Goal: Task Accomplishment & Management: Manage account settings

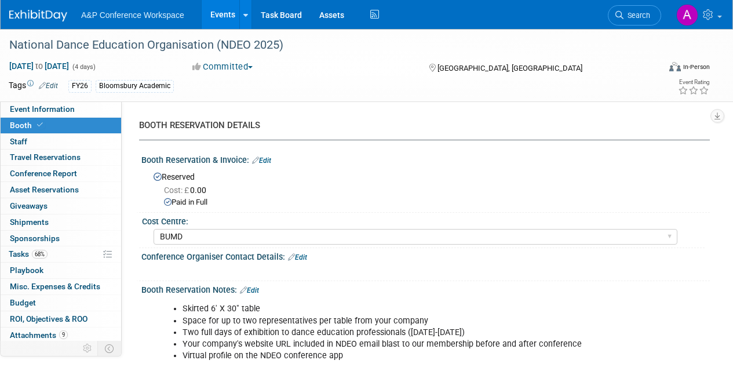
select select "BUMD"
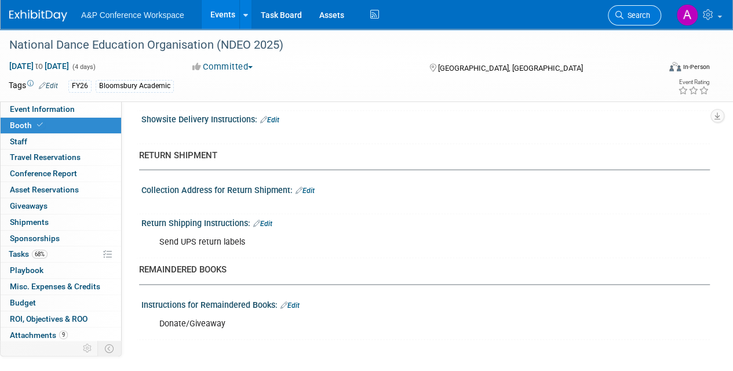
scroll to position [950, 0]
click at [635, 18] on span "Search" at bounding box center [636, 15] width 27 height 9
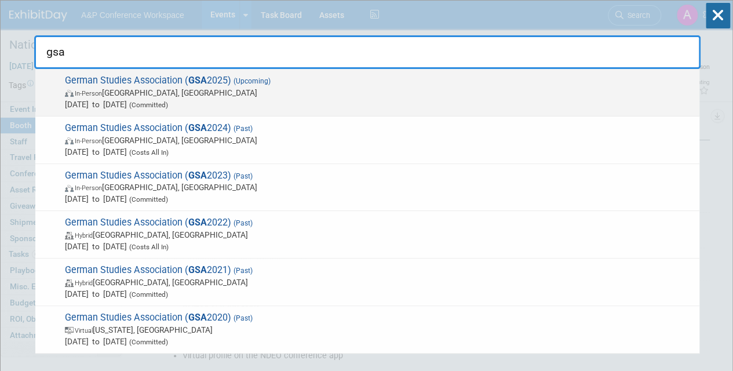
type input "gsa"
click at [291, 86] on span "German Studies Association ( GSA 2025) (Upcoming) In-Person [GEOGRAPHIC_DATA], …" at bounding box center [377, 92] width 632 height 35
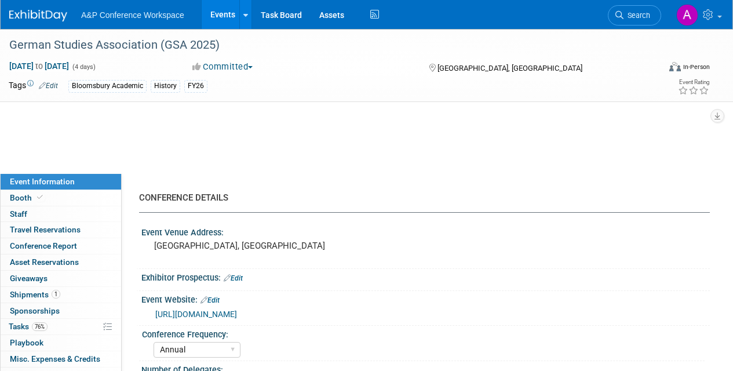
select select "Annual"
select select "Level 2"
select select "In-Person Booth"
select select "History"
select select "Bloomsbury Academic"
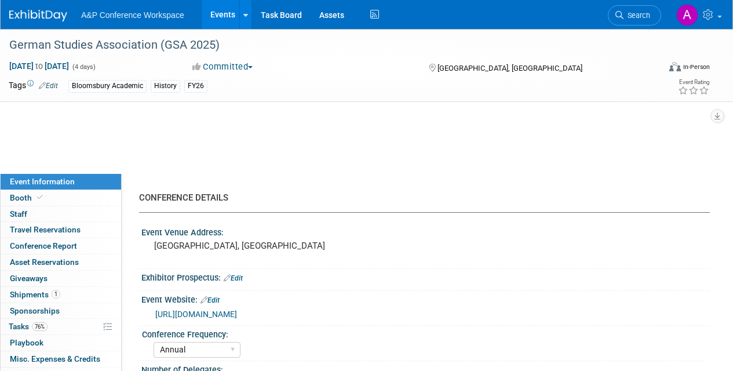
select select "[PERSON_NAME]"
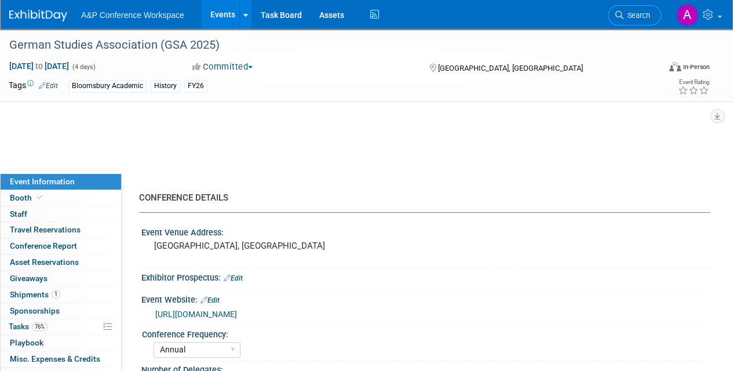
select select "Brand/Subject Presence​"
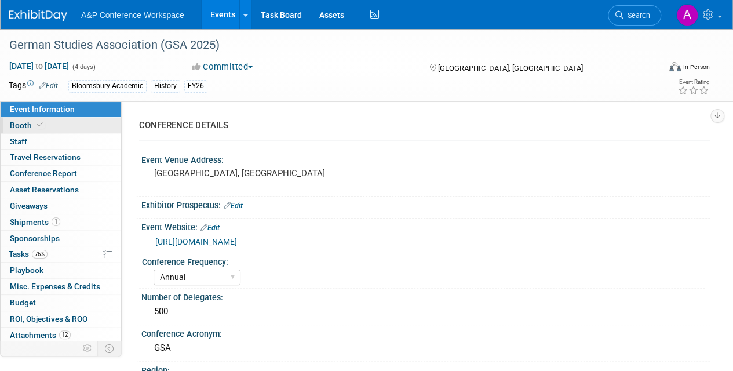
click at [29, 121] on span "Booth" at bounding box center [27, 125] width 35 height 9
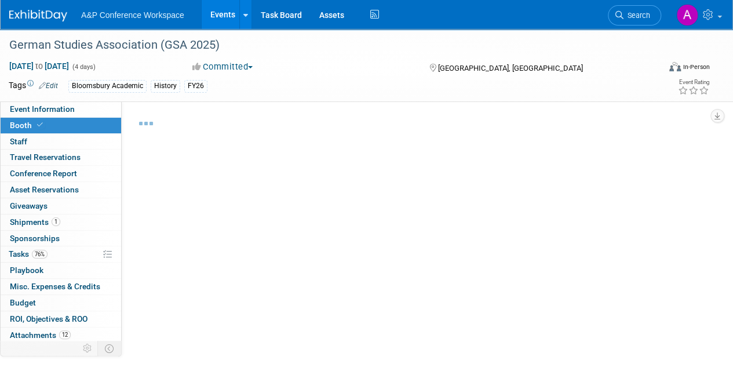
select select "CUAP"
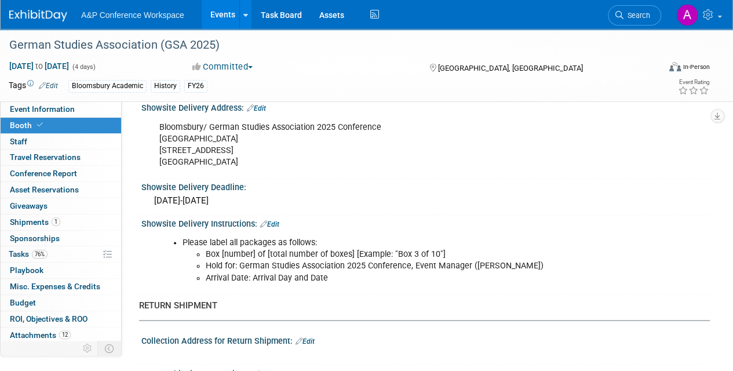
scroll to position [811, 0]
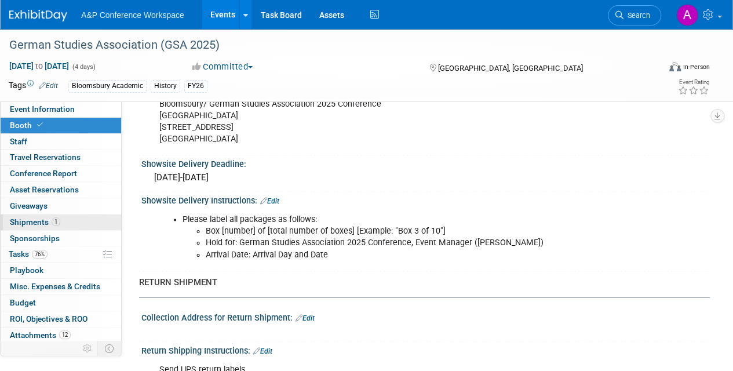
click at [27, 220] on span "Shipments 1" at bounding box center [35, 221] width 50 height 9
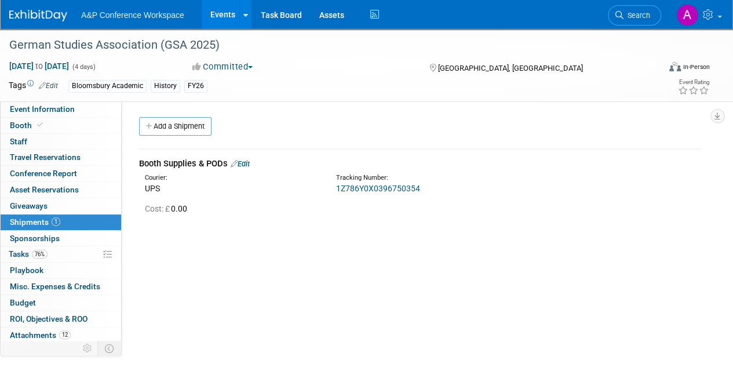
click at [250, 162] on link "Edit" at bounding box center [240, 163] width 19 height 9
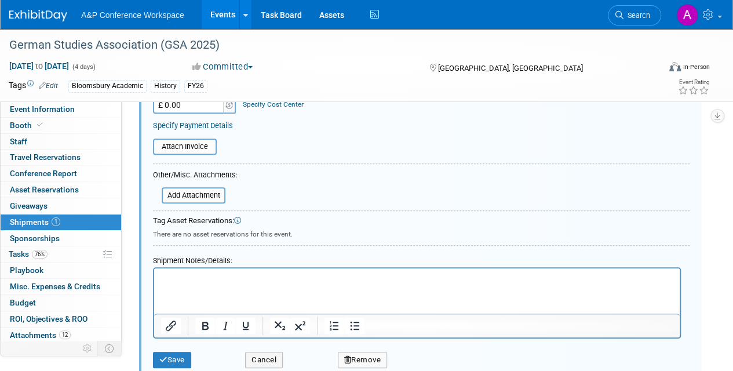
scroll to position [272, 0]
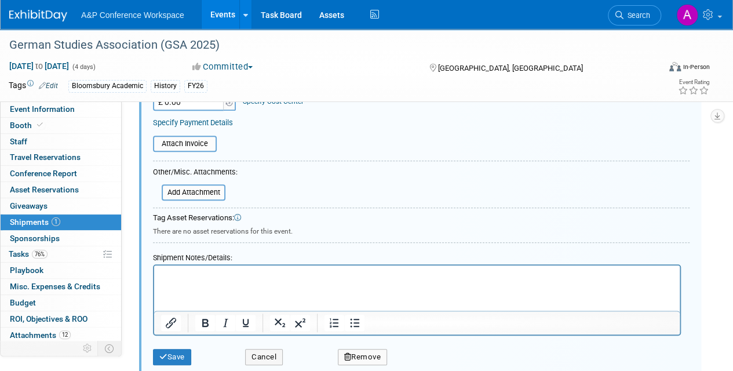
click at [225, 267] on html at bounding box center [417, 273] width 526 height 16
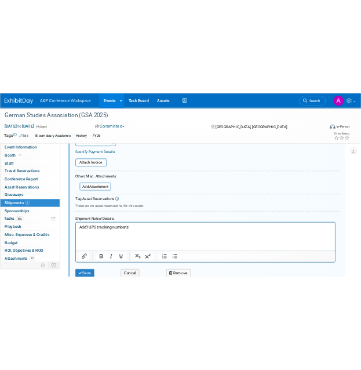
scroll to position [277, 0]
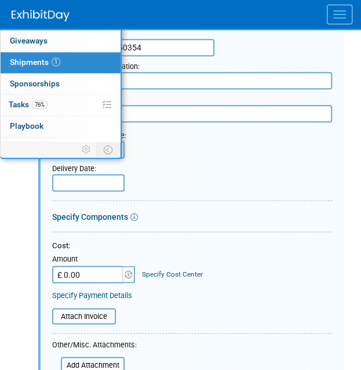
click at [271, 300] on div "Attach Invoice" at bounding box center [192, 312] width 280 height 24
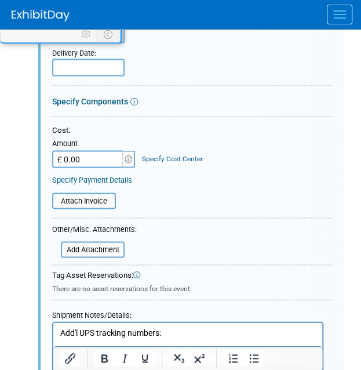
scroll to position [462, 0]
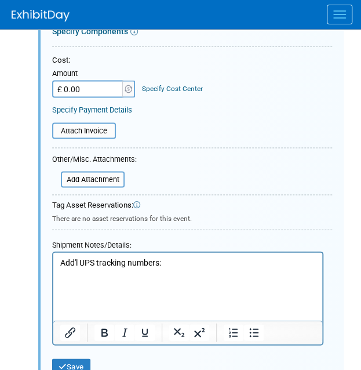
click at [64, 287] on p "Rich Text Area. Press ALT-0 for help." at bounding box center [188, 285] width 256 height 12
click at [158, 286] on p "1Z786Y0X0395622413﻿" at bounding box center [188, 285] width 256 height 12
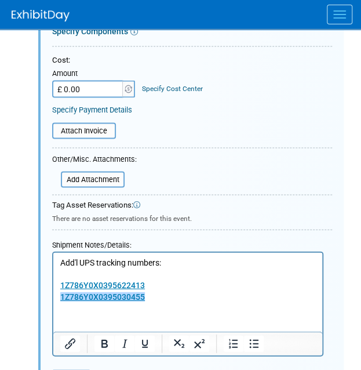
click at [171, 296] on p "1Z786Y0X0395030455﻿" at bounding box center [188, 297] width 256 height 12
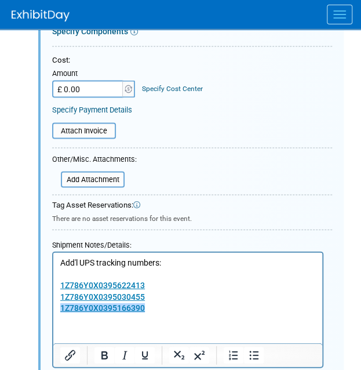
click at [162, 308] on p "1Z786Y0X0395166390﻿" at bounding box center [188, 308] width 256 height 12
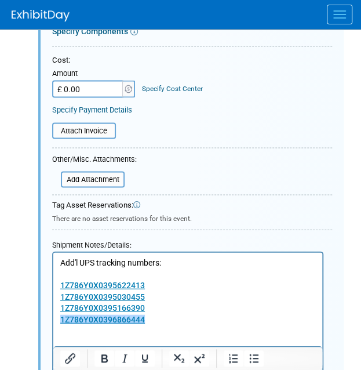
click at [163, 320] on p "1Z786Y0X0396866444﻿" at bounding box center [188, 319] width 256 height 12
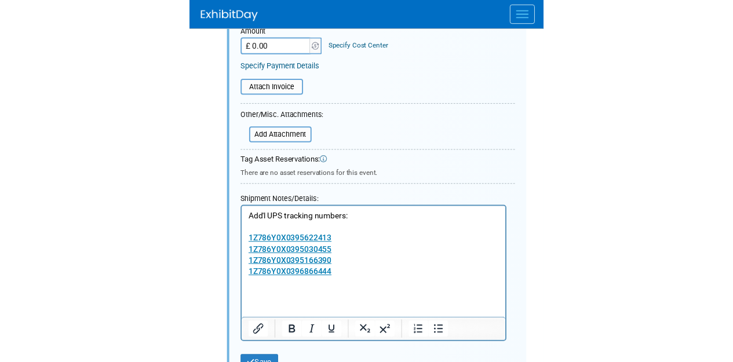
scroll to position [527, 0]
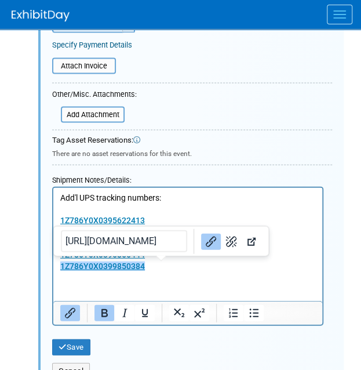
click at [169, 264] on p "1Z786Y0X0399850384﻿" at bounding box center [188, 266] width 256 height 12
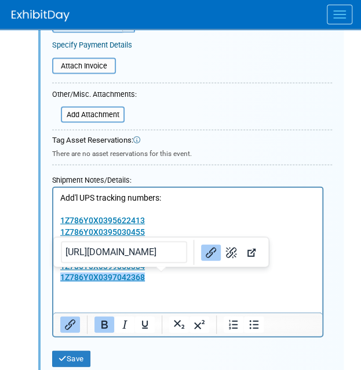
click at [167, 274] on p "1Z786Y0X0397042368﻿" at bounding box center [188, 277] width 256 height 12
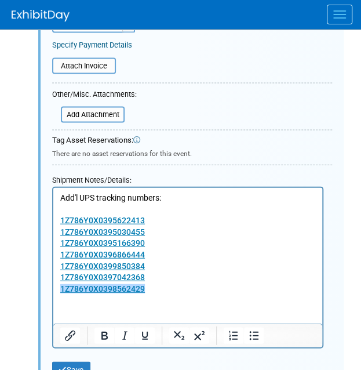
click at [158, 290] on p "1Z786Y0X0398562429﻿" at bounding box center [188, 289] width 256 height 12
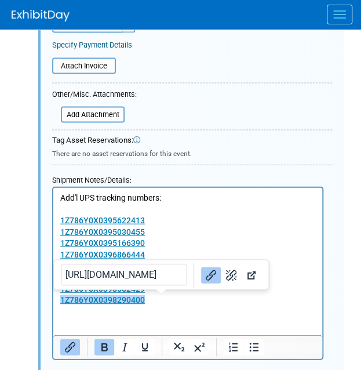
click at [153, 300] on p "1Z786Y0X0398290400﻿" at bounding box center [188, 300] width 256 height 12
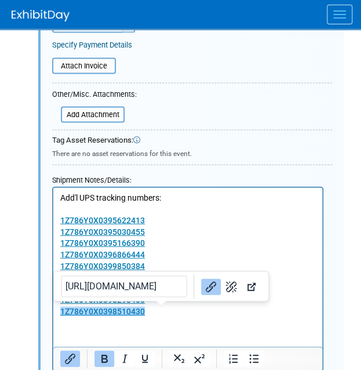
click at [165, 311] on p "1Z786Y0X0398510430﻿" at bounding box center [188, 311] width 256 height 12
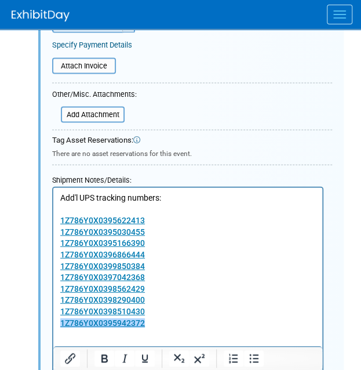
click at [159, 317] on p "1Z786Y0X0395942372﻿" at bounding box center [188, 323] width 256 height 12
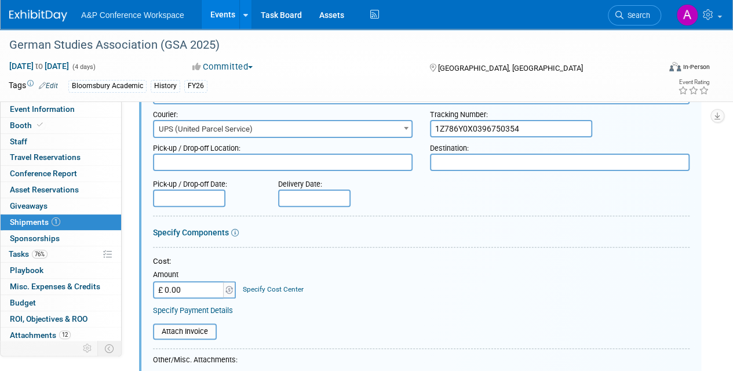
scroll to position [81, 0]
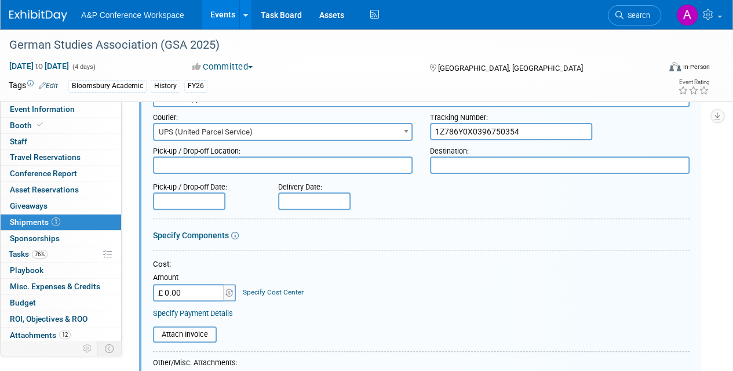
click at [538, 129] on input "1Z786Y0X0396750354" at bounding box center [511, 131] width 162 height 17
type input "1"
paste input "https://www.ups.com/track?loc=en_US&Requester=DAN&tracknum=1Z786Y0X0396750354&A…"
type input "h"
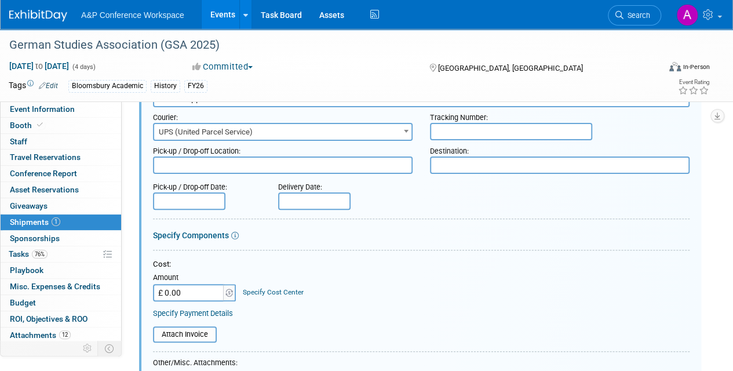
paste input "1Z786Y0X0396750354"
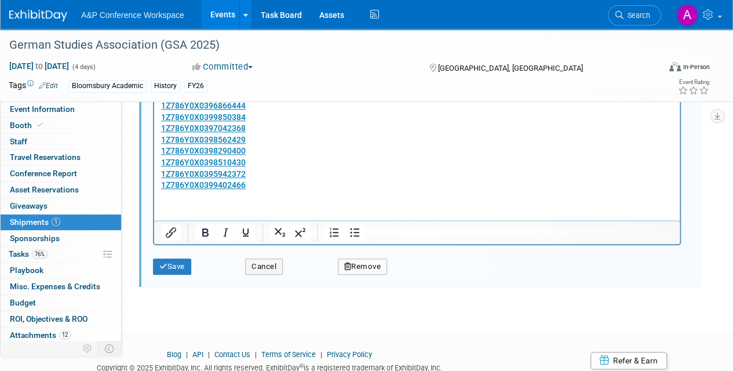
scroll to position [537, 0]
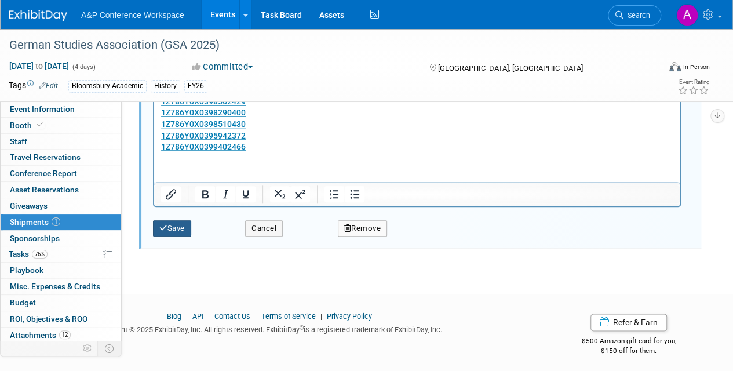
type input "1Z786Y0X0396750354"
click at [173, 223] on button "Save" at bounding box center [172, 228] width 38 height 16
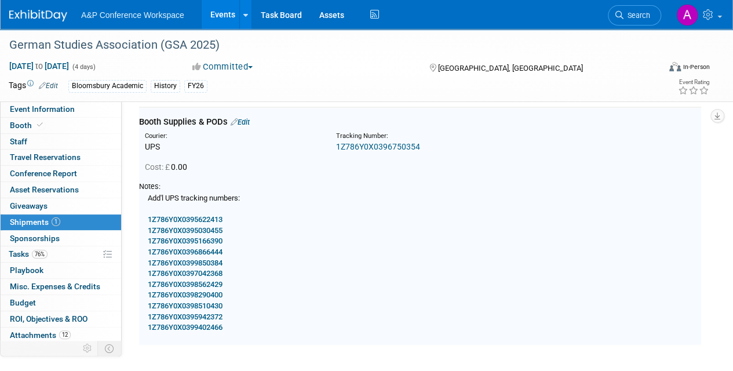
scroll to position [17, 0]
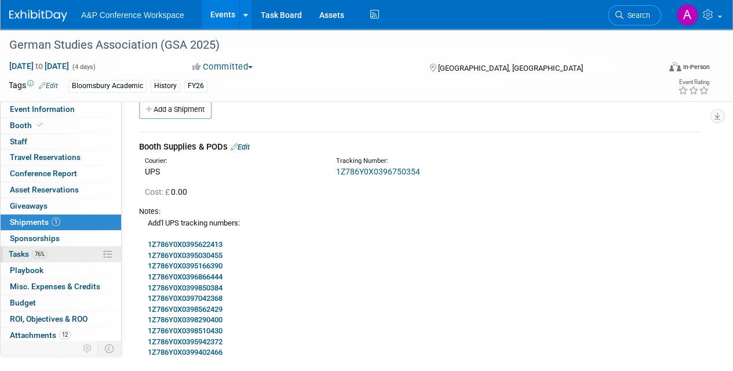
click at [20, 253] on span "Tasks 76%" at bounding box center [28, 253] width 39 height 9
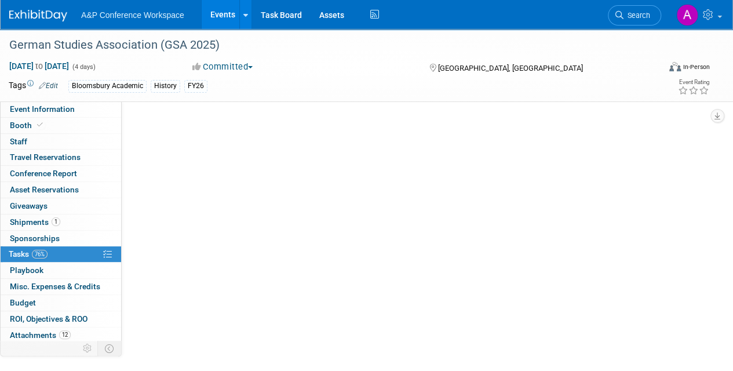
scroll to position [0, 0]
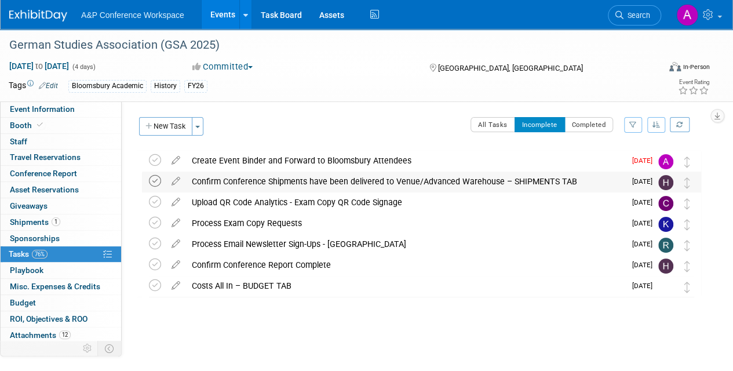
click at [156, 181] on icon at bounding box center [155, 181] width 12 height 12
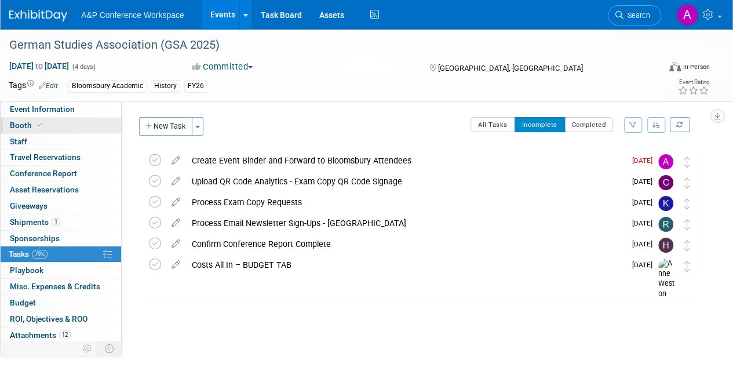
click at [27, 122] on span "Booth" at bounding box center [27, 125] width 35 height 9
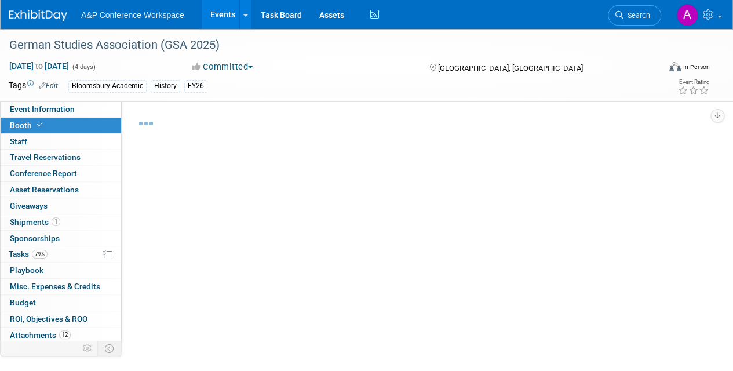
select select "CUAP"
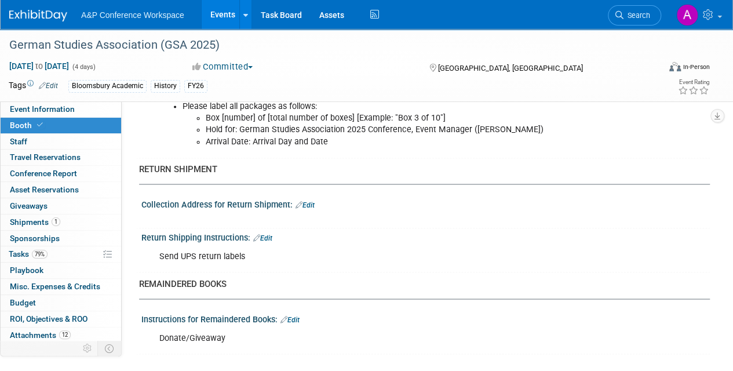
scroll to position [926, 0]
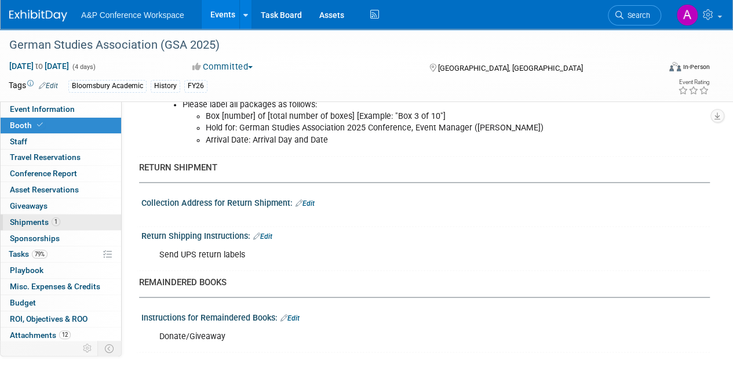
click at [20, 224] on span "Shipments 1" at bounding box center [35, 221] width 50 height 9
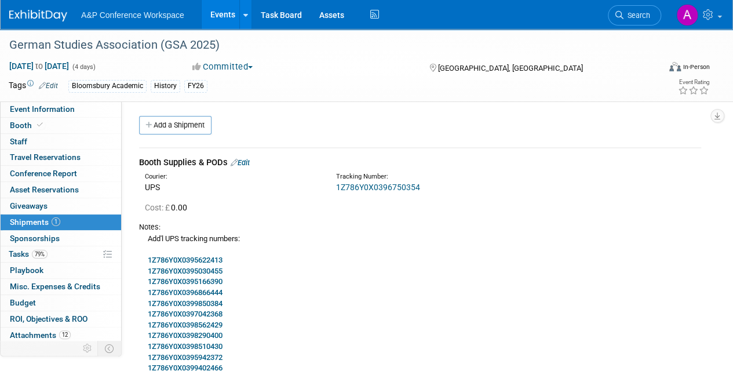
scroll to position [0, 0]
click at [246, 167] on link "Edit" at bounding box center [240, 163] width 19 height 9
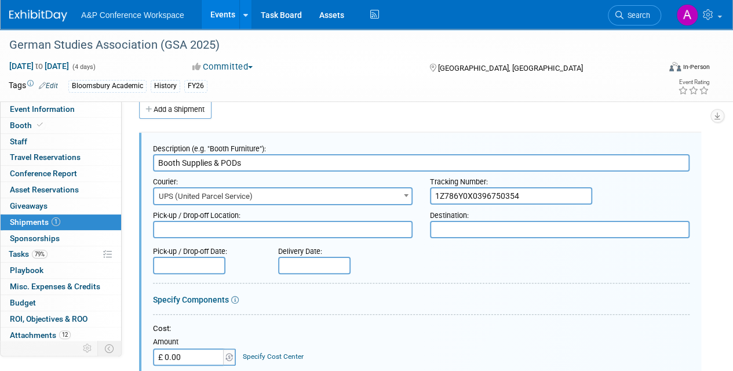
click at [305, 265] on input "text" at bounding box center [314, 265] width 72 height 17
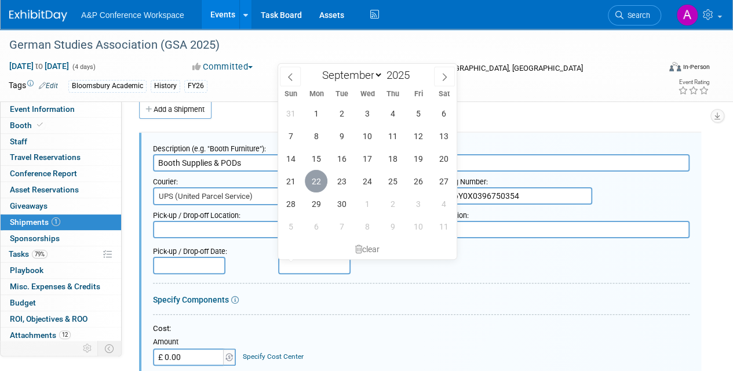
click at [318, 180] on span "22" at bounding box center [316, 181] width 23 height 23
type input "Sep 22, 2025"
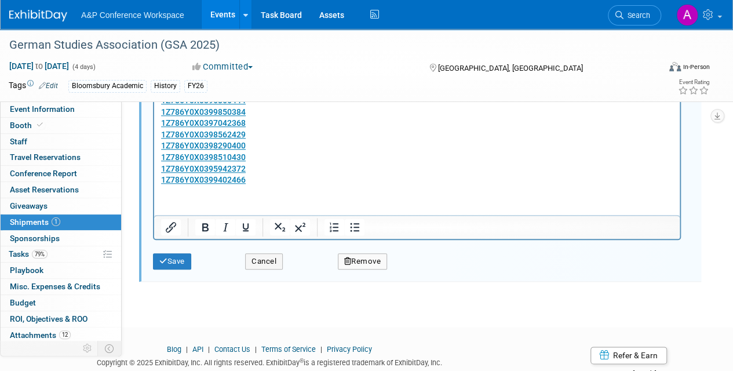
scroll to position [519, 0]
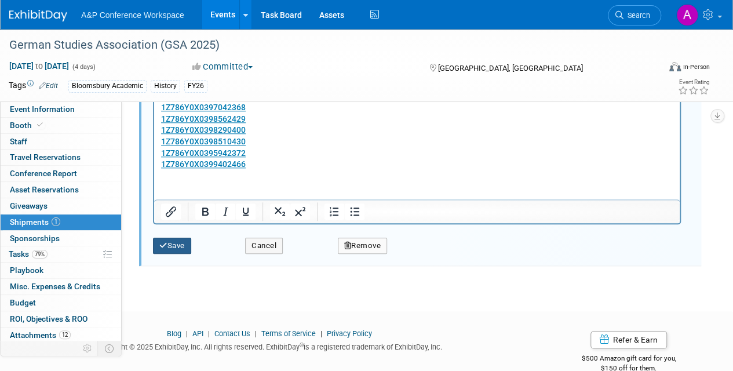
click at [175, 243] on button "Save" at bounding box center [172, 246] width 38 height 16
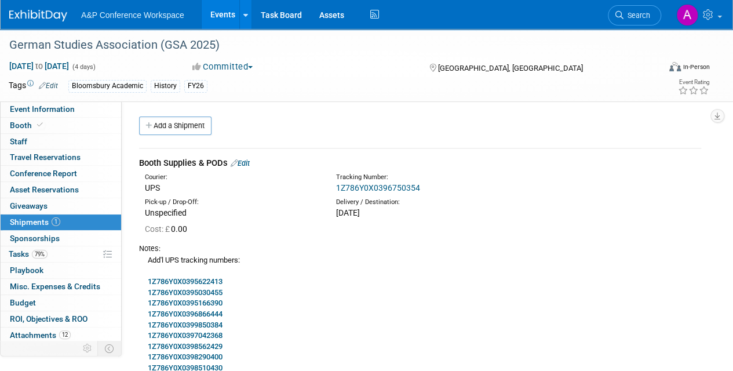
scroll to position [0, 0]
click at [246, 165] on link "Edit" at bounding box center [240, 163] width 19 height 9
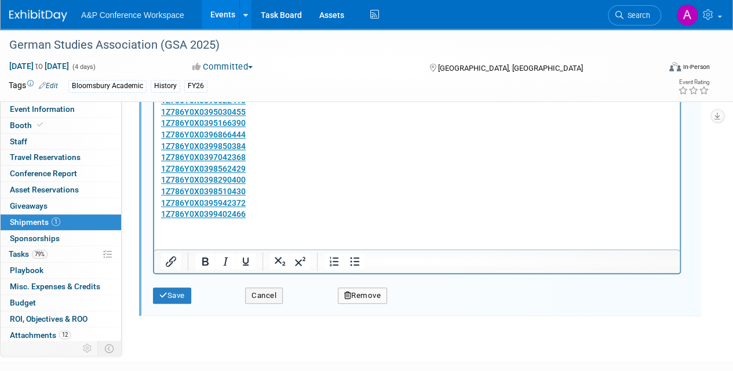
scroll to position [477, 0]
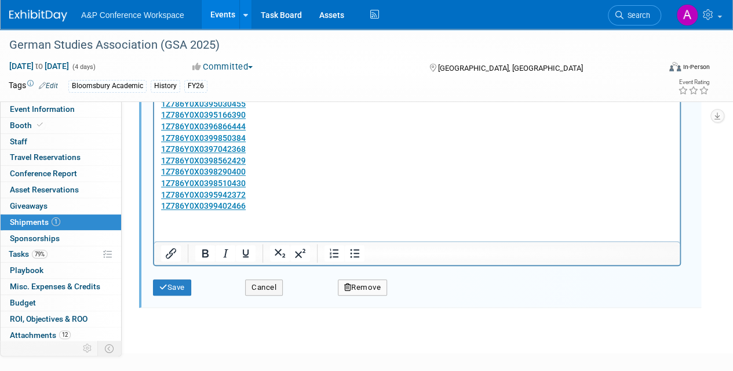
type input "Booth Supplies & Books (POD's and all available titles)"
click at [250, 210] on p "Add'l UPS tracking numbers: 1Z786Y0X0395622413 1Z786Y0X0395030455 1Z786Y0X03951…" at bounding box center [417, 138] width 512 height 148
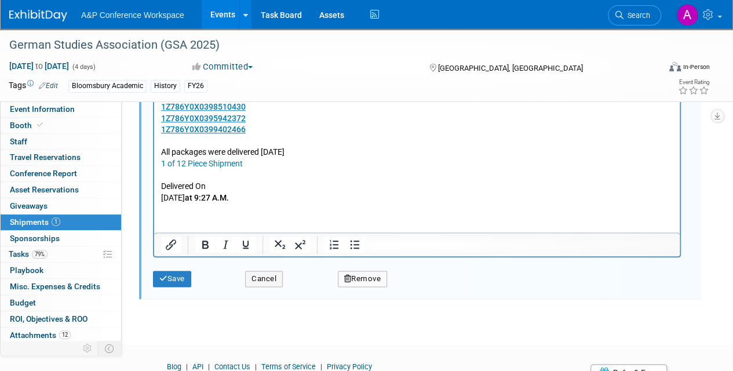
scroll to position [554, 0]
click at [172, 272] on button "Save" at bounding box center [172, 279] width 38 height 16
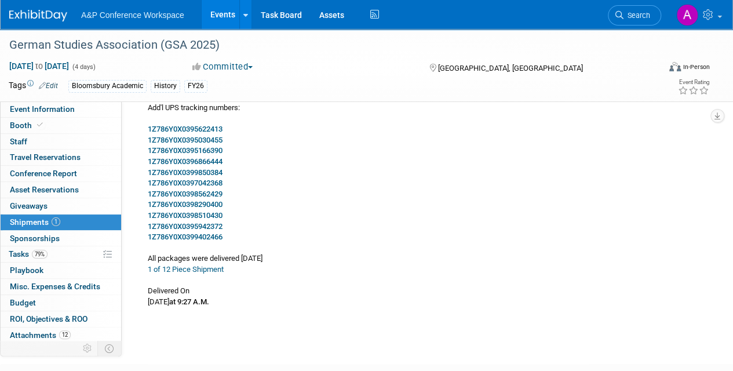
scroll to position [156, 0]
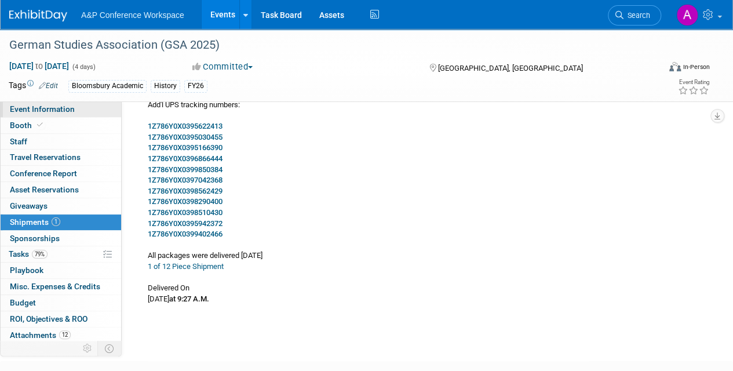
click at [76, 108] on link "Event Information" at bounding box center [61, 109] width 121 height 16
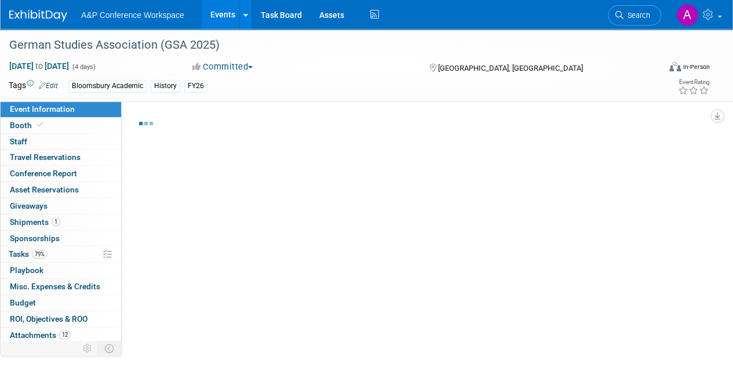
select select "Annual"
select select "Level 2"
select select "In-Person Booth"
select select "History"
select select "Bloomsbury Academic"
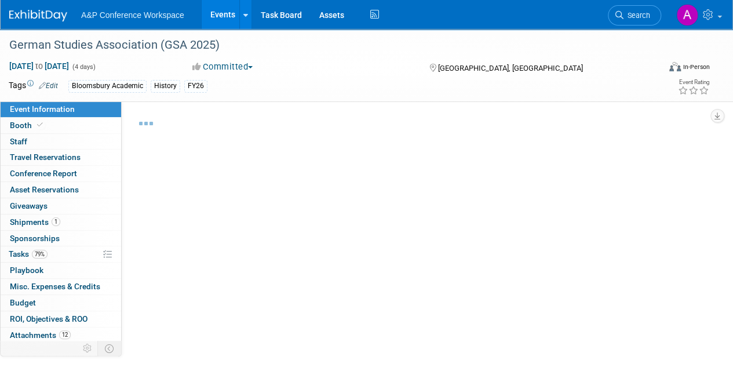
select select "[PERSON_NAME]"
select select "Brand/Subject Presence​"
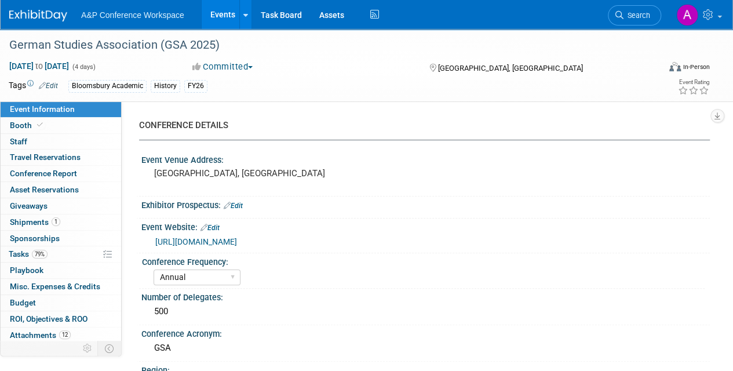
scroll to position [15, 0]
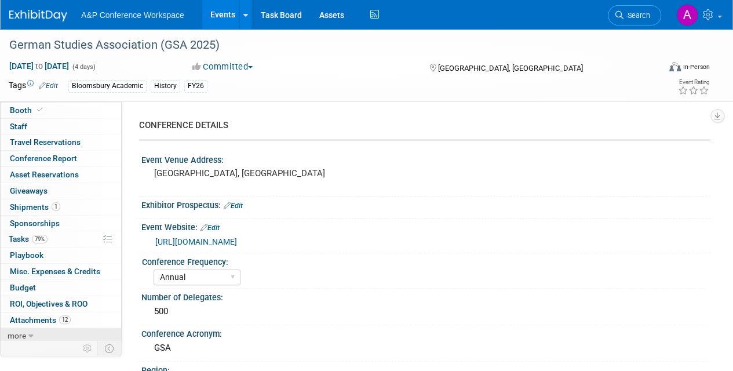
click at [30, 332] on icon at bounding box center [30, 336] width 5 height 8
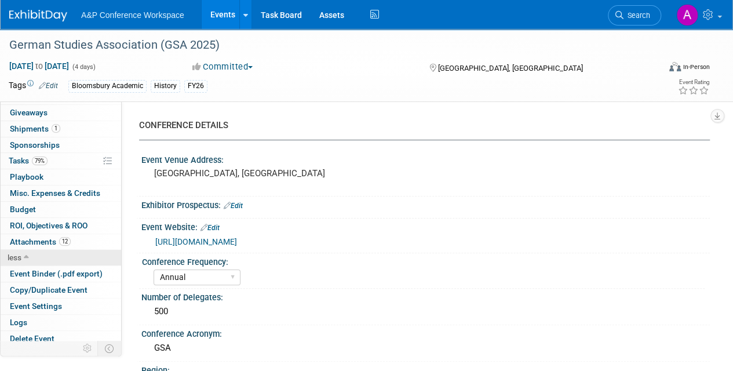
scroll to position [95, 0]
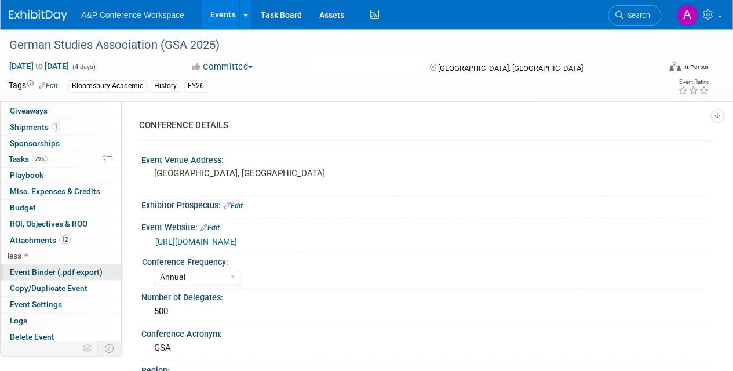
click at [38, 269] on span "Event Binder (.pdf export)" at bounding box center [56, 271] width 93 height 9
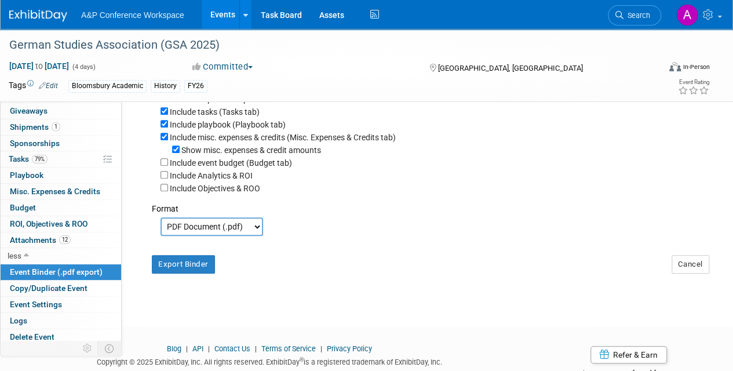
scroll to position [319, 0]
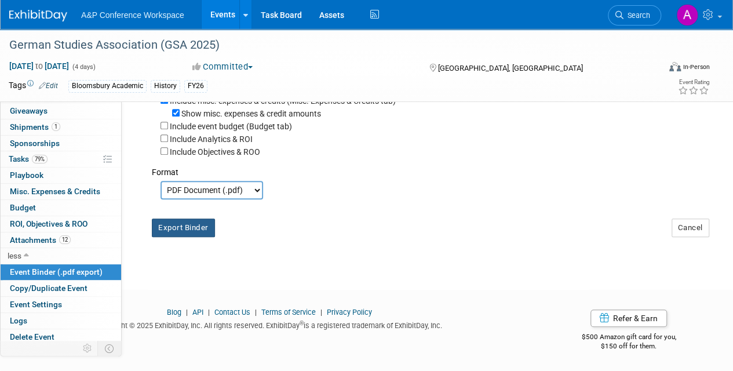
click at [191, 221] on button "Export Binder" at bounding box center [183, 227] width 63 height 19
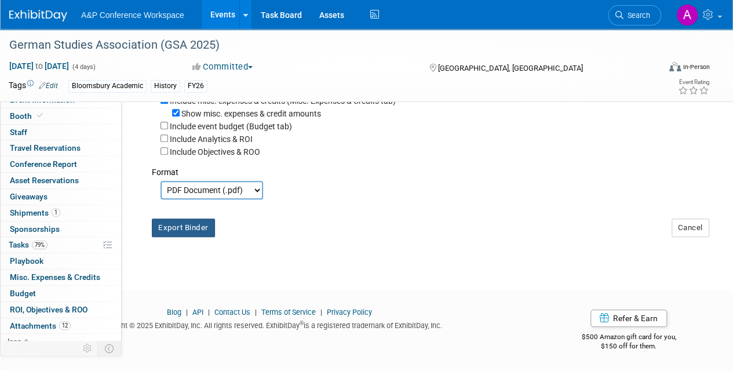
scroll to position [2, 0]
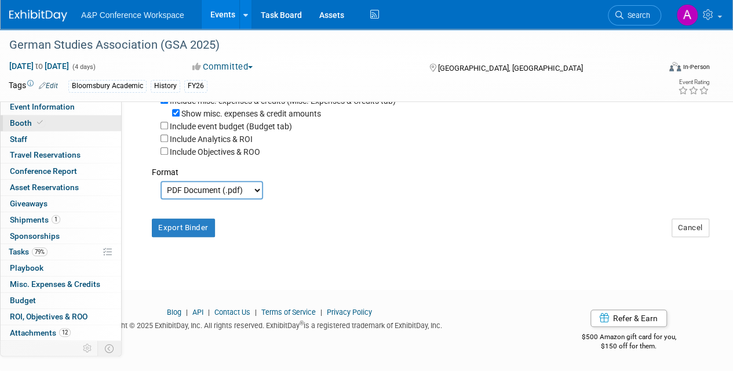
click at [35, 119] on span at bounding box center [40, 122] width 10 height 9
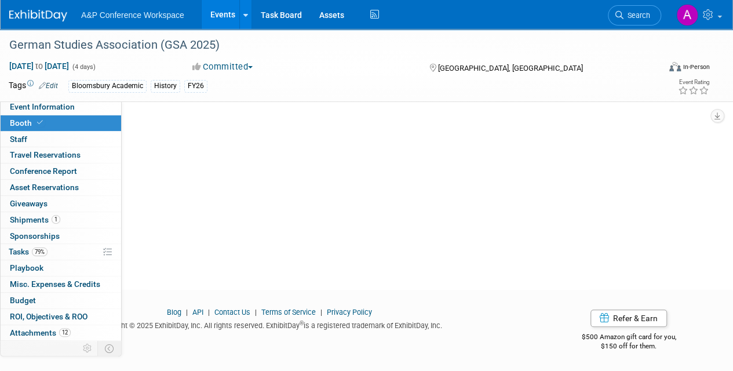
scroll to position [0, 0]
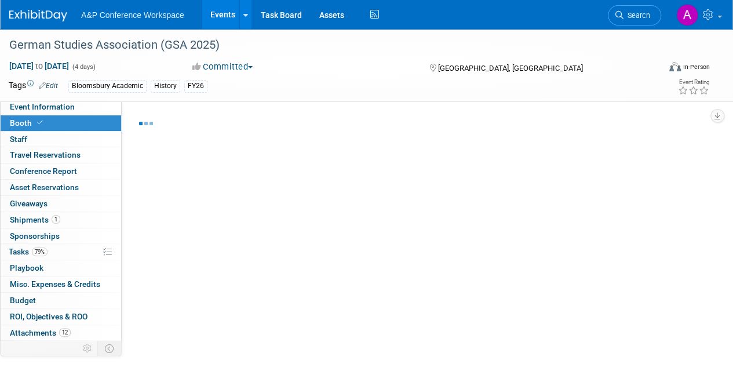
select select "CUAP"
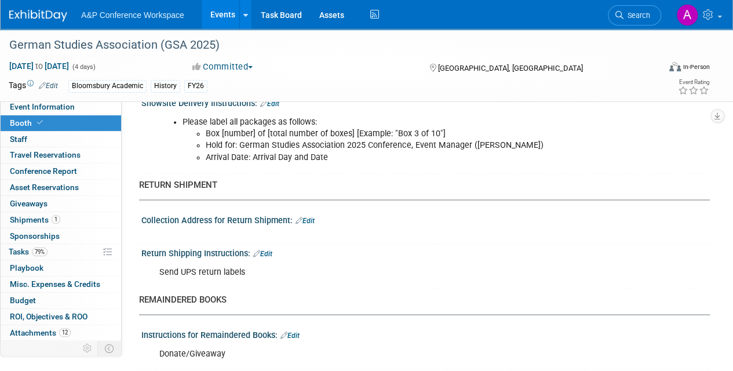
scroll to position [911, 0]
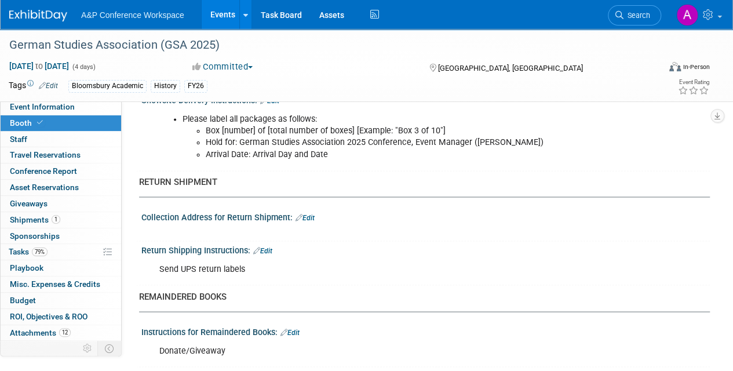
click at [268, 246] on link "Edit" at bounding box center [262, 250] width 19 height 8
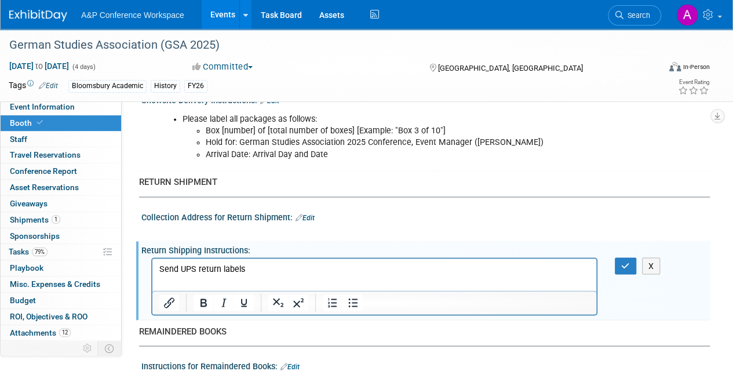
scroll to position [0, 0]
click at [249, 268] on p "Send UPS return labels" at bounding box center [374, 269] width 431 height 12
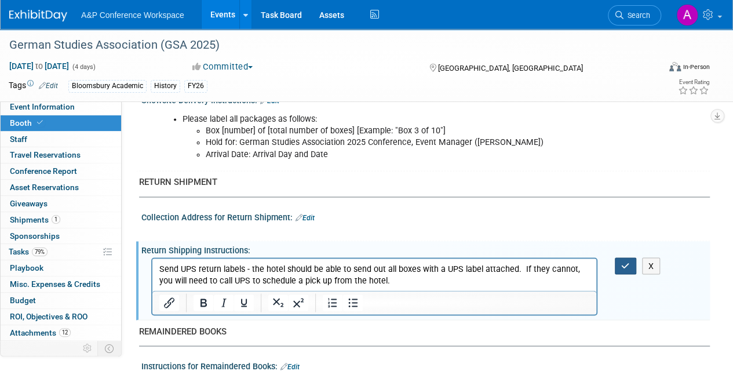
click at [622, 261] on icon "button" at bounding box center [625, 265] width 9 height 8
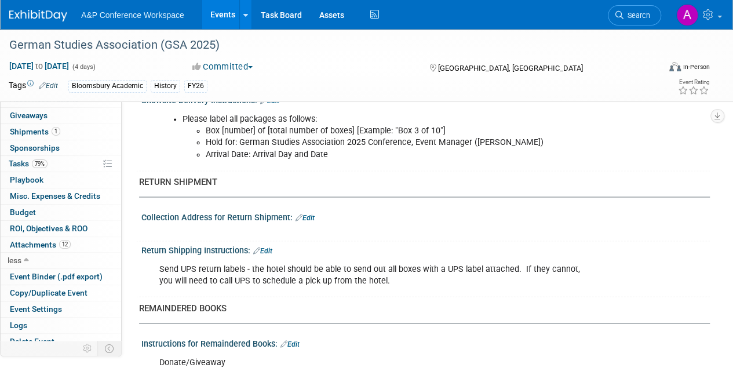
scroll to position [95, 0]
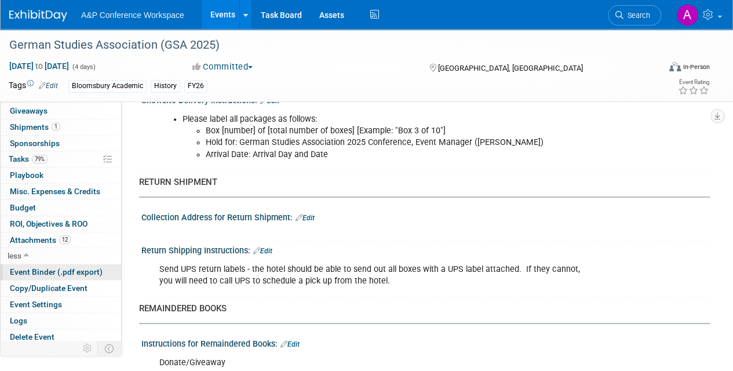
click at [83, 268] on span "Event Binder (.pdf export)" at bounding box center [56, 271] width 93 height 9
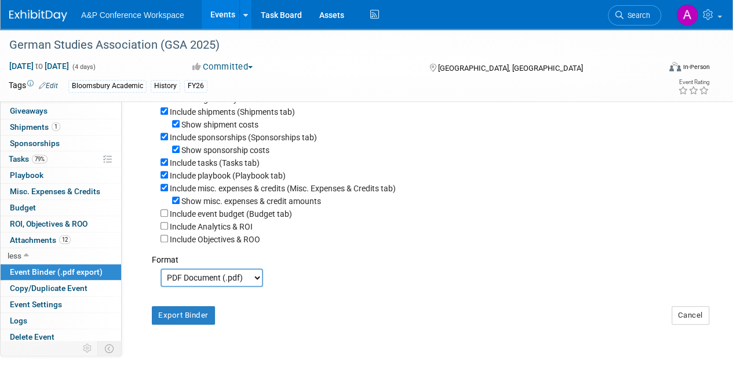
scroll to position [232, 0]
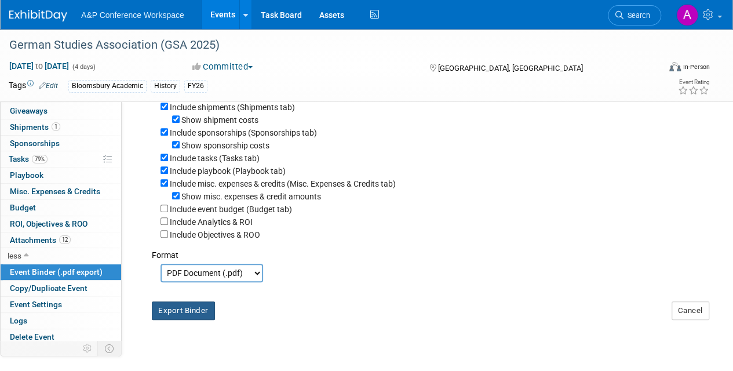
click at [205, 312] on button "Export Binder" at bounding box center [183, 310] width 63 height 19
click at [39, 126] on span "Shipments 1" at bounding box center [35, 126] width 50 height 9
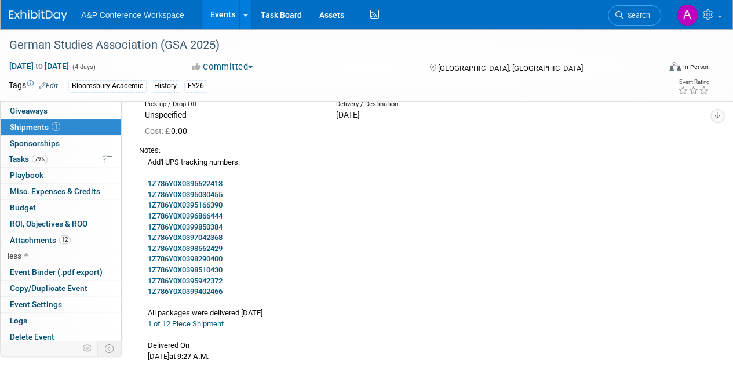
scroll to position [133, 0]
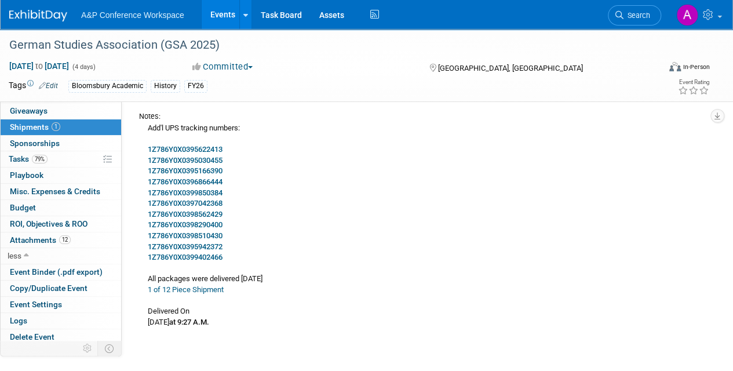
drag, startPoint x: 141, startPoint y: 166, endPoint x: 287, endPoint y: 323, distance: 215.3
click at [287, 323] on td "Booth Supplies & Books (POD's and all available titles) Edit Courier: UPS Track…" at bounding box center [420, 177] width 562 height 323
copy td "Booth Supplies & Books (POD's and all available titles) Edit Courier: UPS Track…"
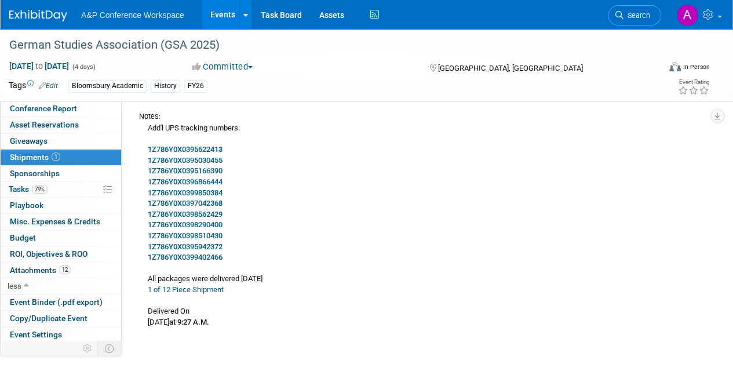
scroll to position [57, 0]
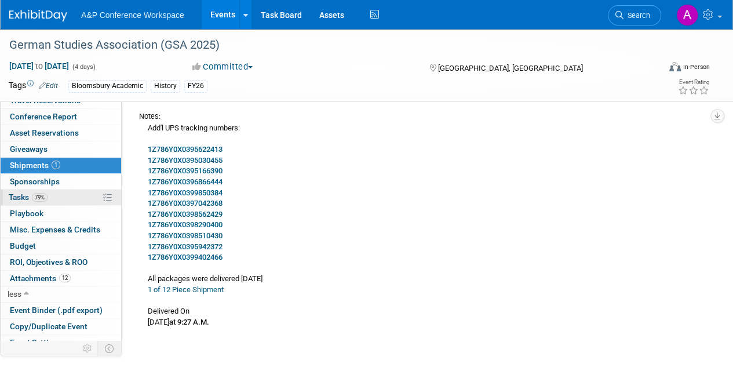
click at [13, 194] on span "Tasks 79%" at bounding box center [28, 196] width 39 height 9
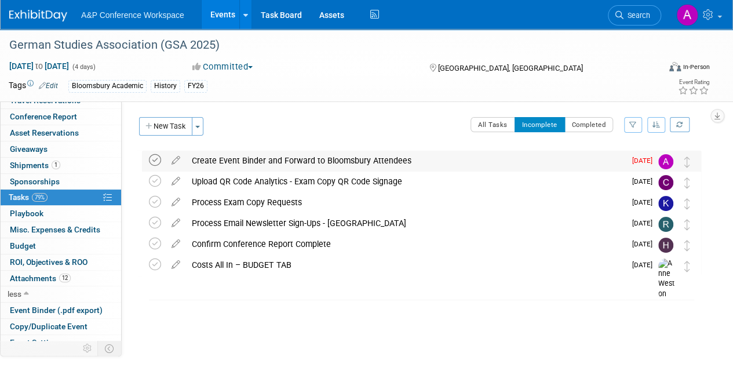
click at [157, 161] on icon at bounding box center [155, 160] width 12 height 12
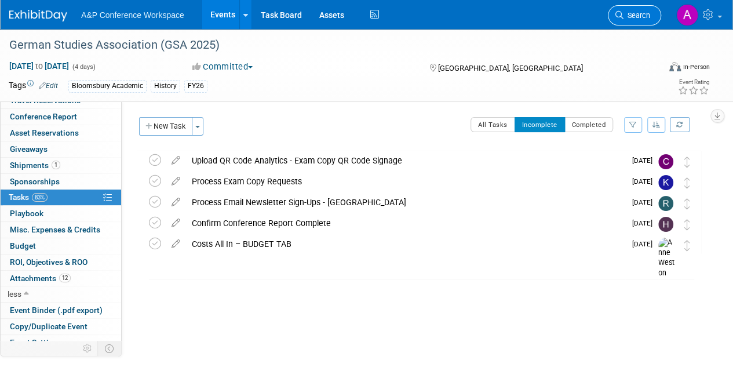
click at [630, 15] on span "Search" at bounding box center [636, 15] width 27 height 9
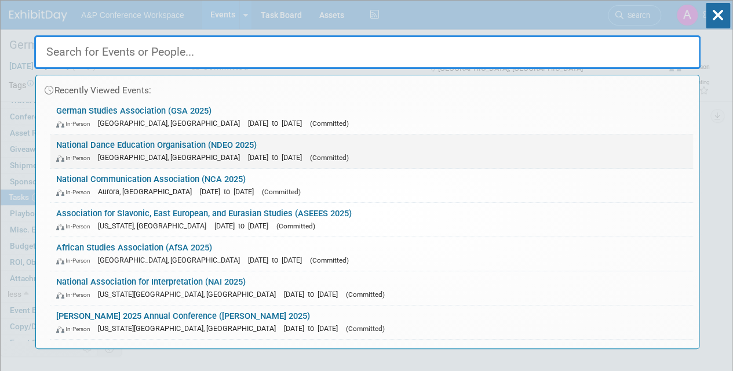
click at [314, 151] on div "In-Person Detroit, MI Oct 3, 2025 to Oct 6, 2025 (Committed)" at bounding box center [371, 157] width 631 height 12
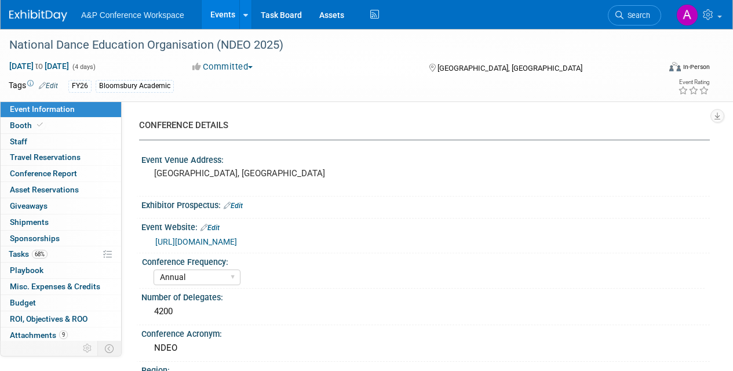
select select "Annual"
select select "Level 2"
select select "In-Person Booth"
select select "Drama & Performance Studies"
select select "Methuen Drama"
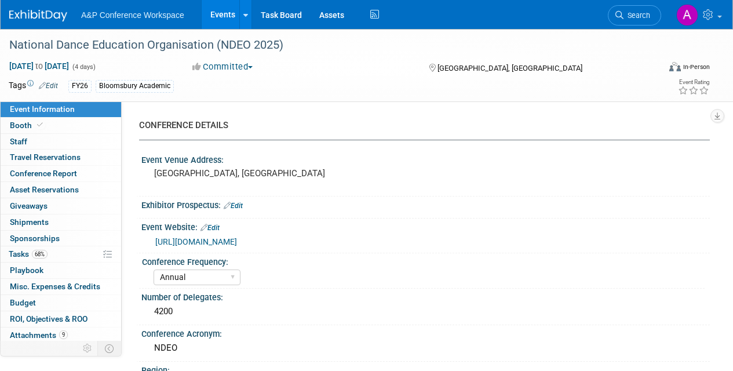
select select "[PERSON_NAME]"
select select "Networking/Commissioning"
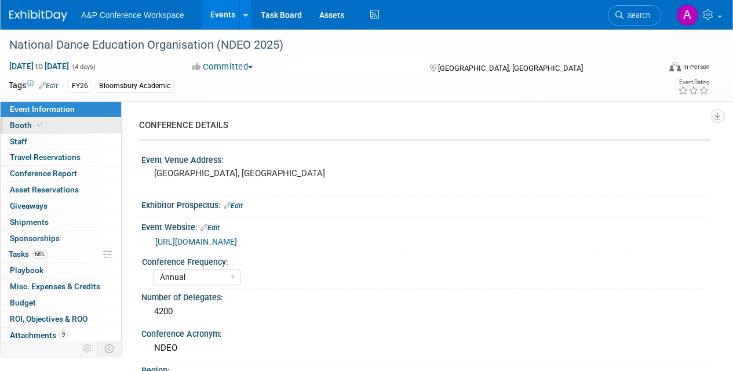
click at [21, 121] on span "Booth" at bounding box center [27, 125] width 35 height 9
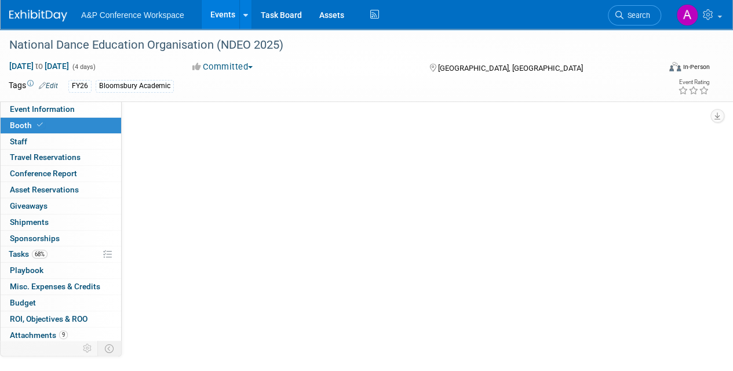
select select "BUMD"
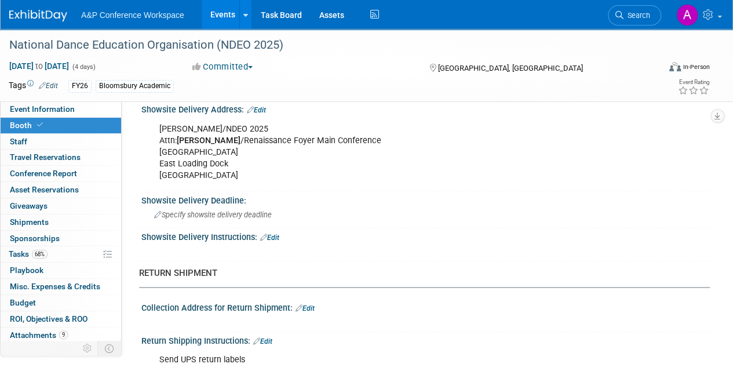
scroll to position [840, 0]
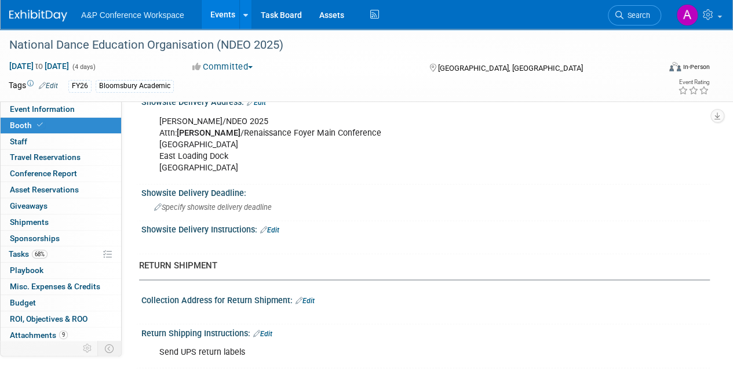
click at [269, 329] on link "Edit" at bounding box center [262, 333] width 19 height 8
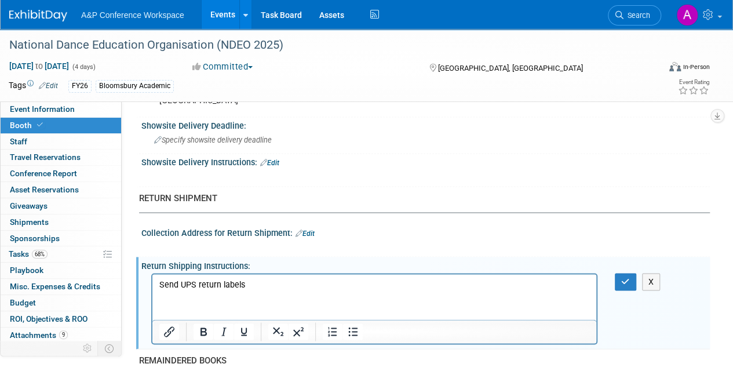
scroll to position [910, 0]
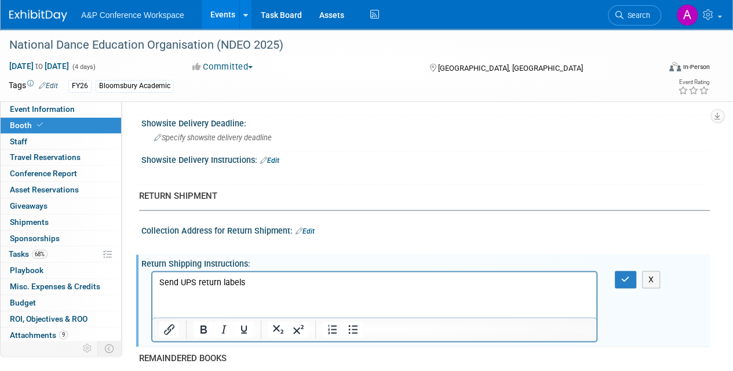
click at [260, 282] on p "Send UPS return labels" at bounding box center [374, 282] width 431 height 12
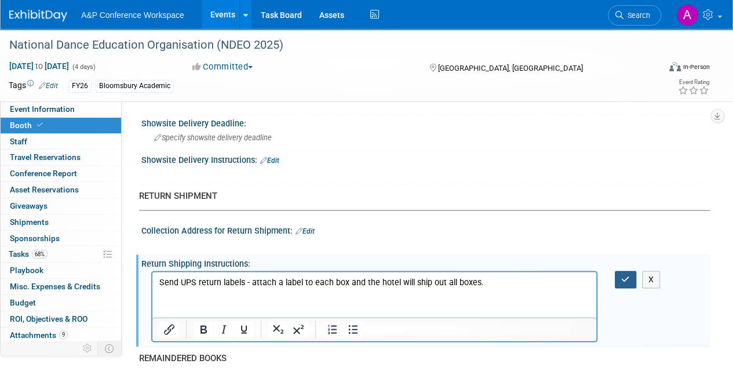
click at [623, 271] on button "button" at bounding box center [625, 279] width 21 height 17
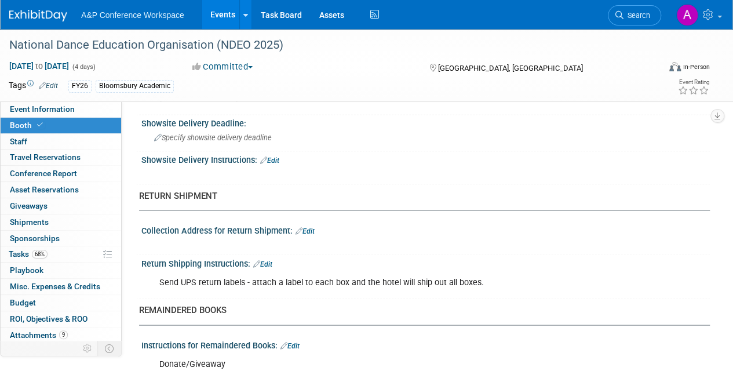
scroll to position [15, 0]
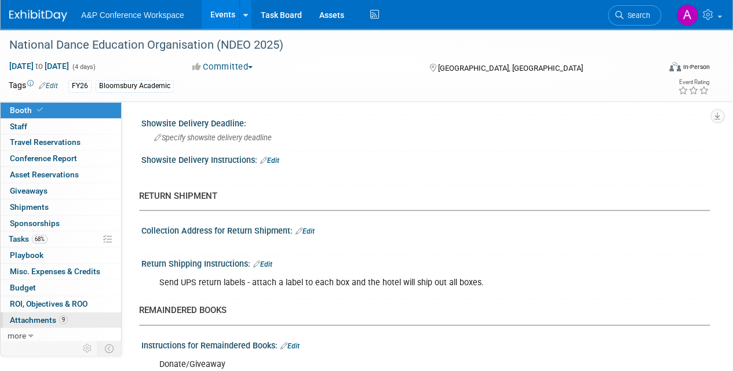
click at [35, 315] on span "Attachments 9" at bounding box center [39, 319] width 58 height 9
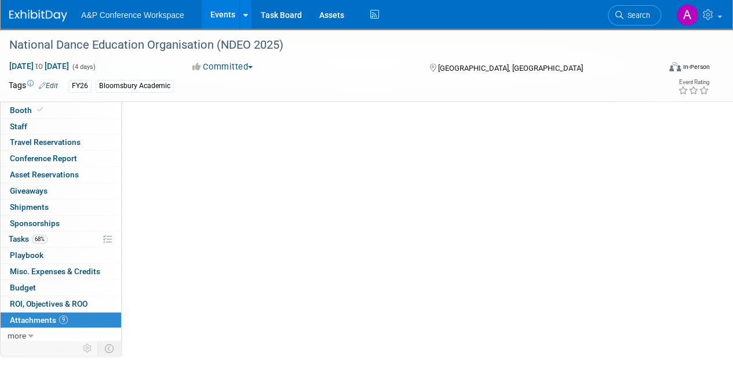
scroll to position [0, 0]
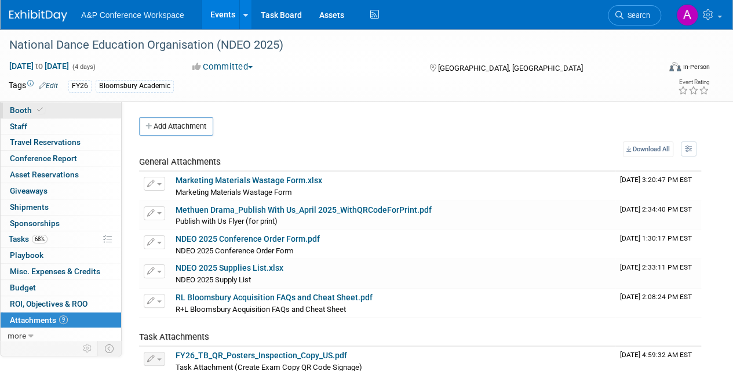
click at [23, 108] on span "Booth" at bounding box center [27, 109] width 35 height 9
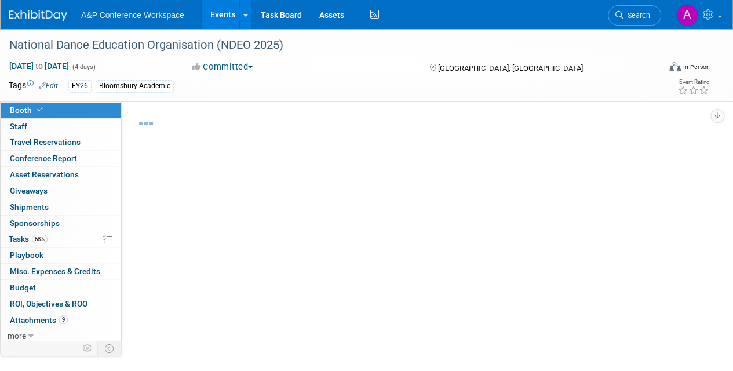
select select "BUMD"
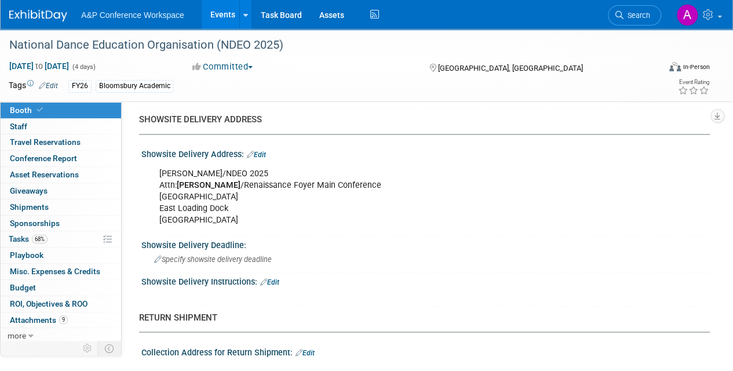
scroll to position [811, 0]
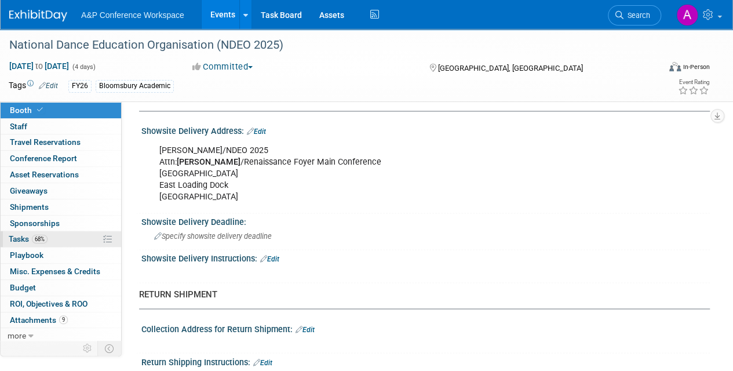
click at [19, 236] on span "Tasks 68%" at bounding box center [28, 238] width 39 height 9
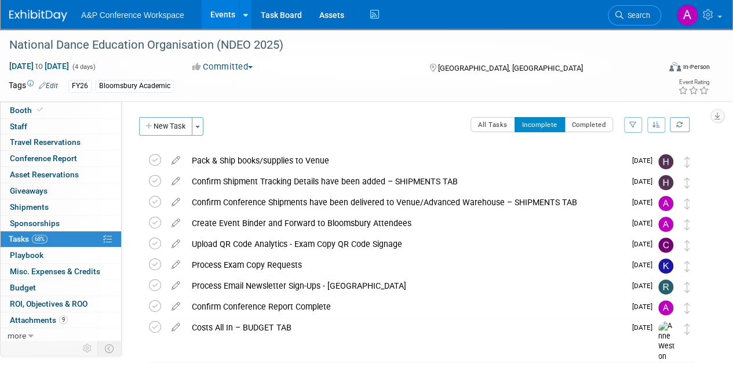
scroll to position [0, 0]
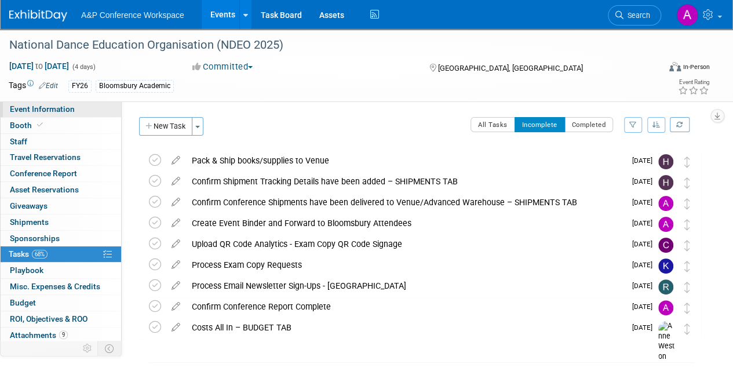
click at [84, 108] on link "Event Information" at bounding box center [61, 109] width 121 height 16
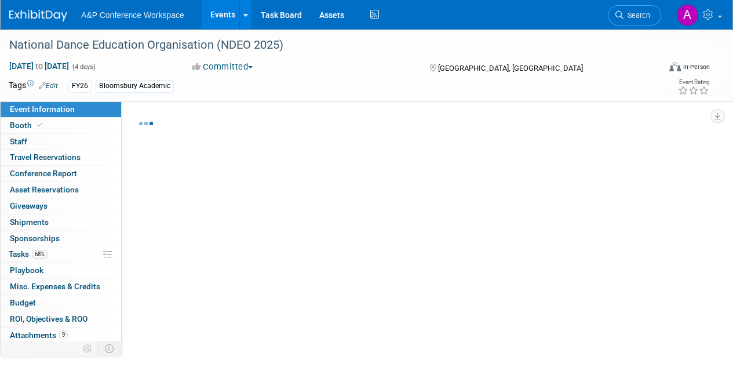
select select "Annual"
select select "Level 2"
select select "In-Person Booth"
select select "Drama & Performance Studies"
select select "Methuen Drama"
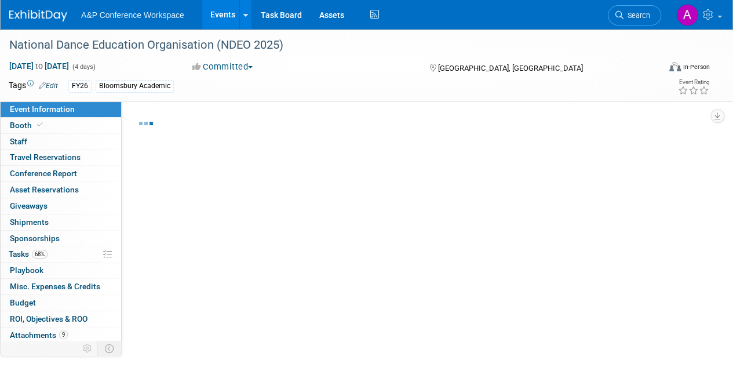
select select "[PERSON_NAME]"
select select "Networking/Commissioning"
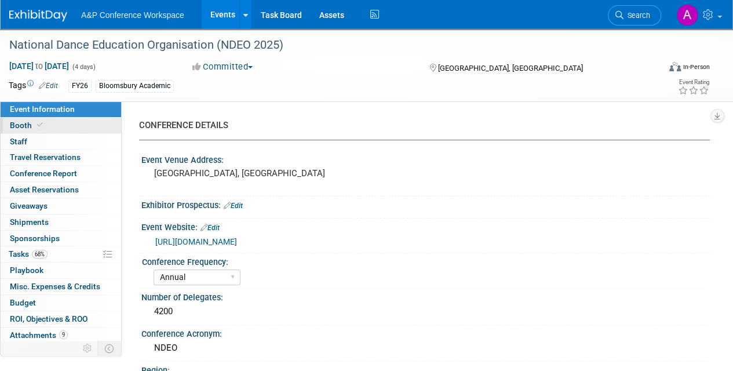
click at [65, 131] on link "Booth" at bounding box center [61, 126] width 121 height 16
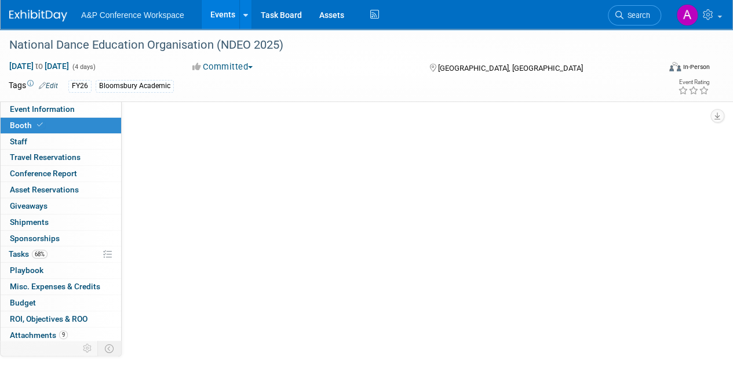
select select "BUMD"
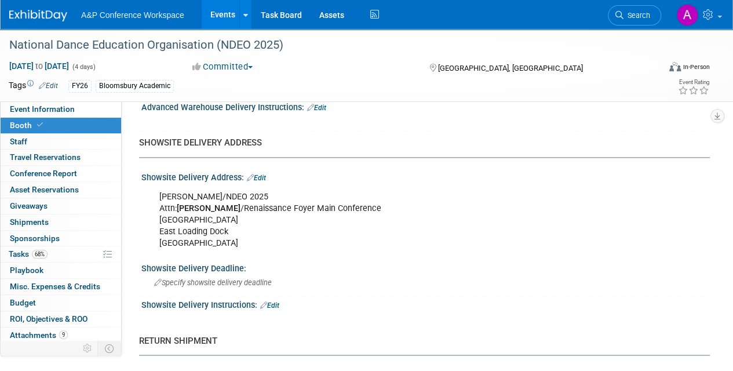
scroll to position [765, 0]
click at [12, 257] on link "68% Tasks 68%" at bounding box center [61, 254] width 121 height 16
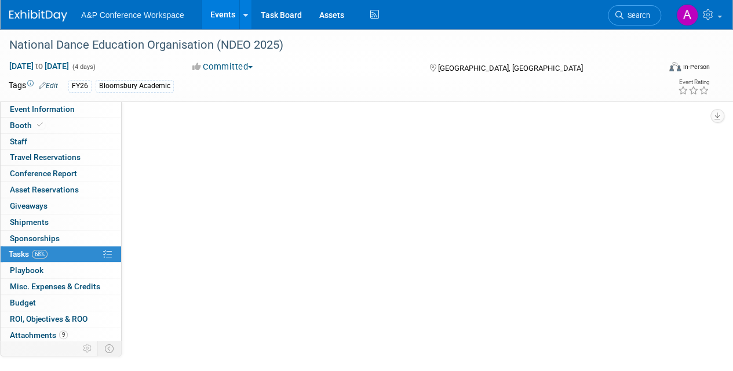
scroll to position [0, 0]
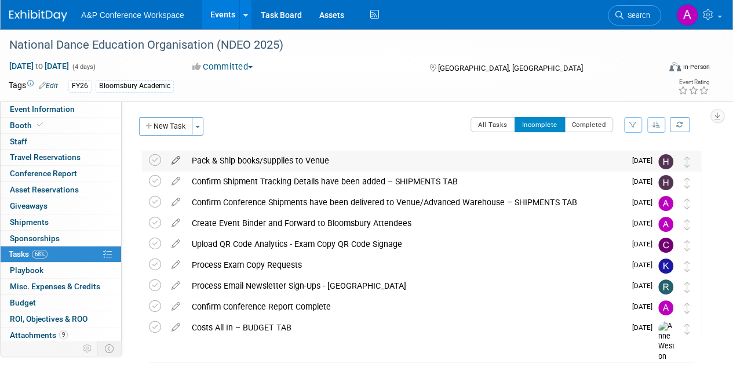
click at [175, 162] on icon at bounding box center [176, 158] width 20 height 14
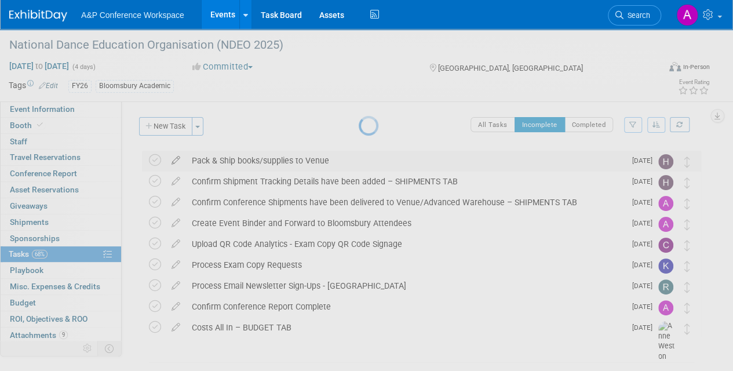
select select "8"
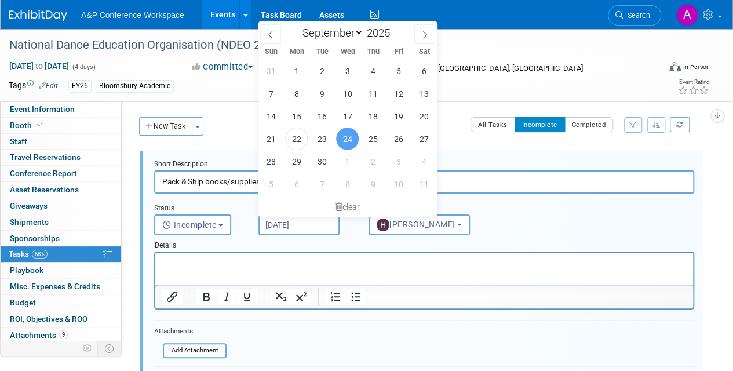
click at [321, 223] on input "Sep 24, 2025" at bounding box center [298, 224] width 81 height 21
click at [395, 141] on span "26" at bounding box center [398, 138] width 23 height 23
type input "Sep 26, 2025"
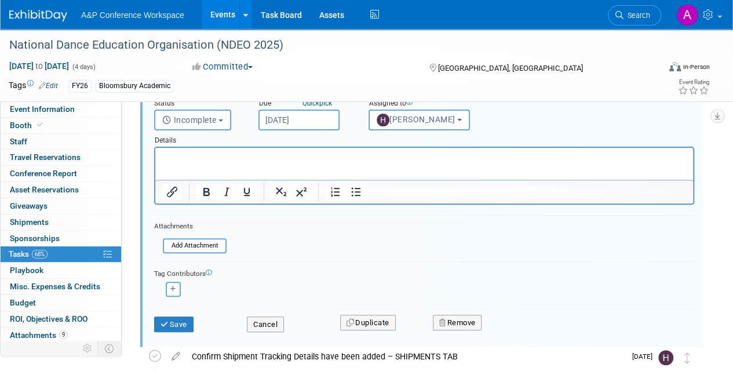
scroll to position [116, 0]
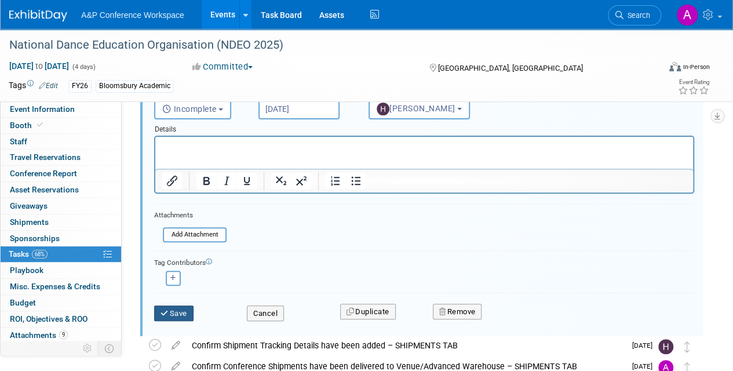
click at [188, 313] on button "Save" at bounding box center [173, 313] width 39 height 16
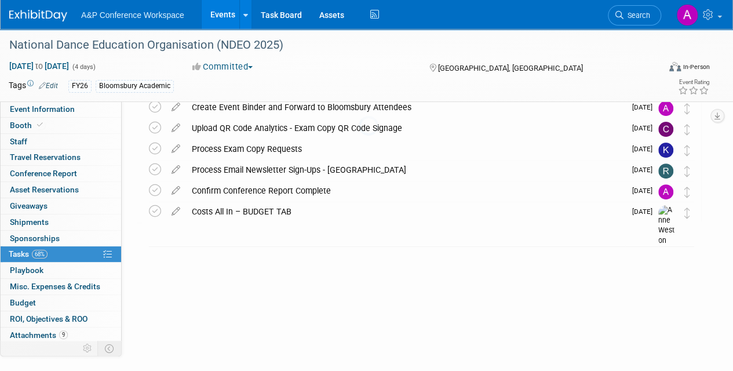
scroll to position [38, 0]
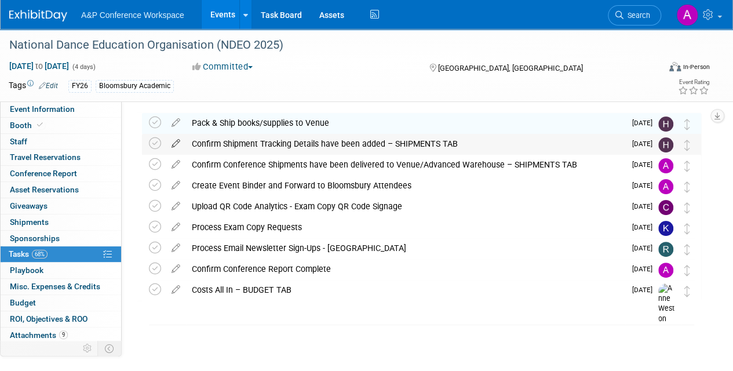
click at [177, 139] on icon at bounding box center [176, 141] width 20 height 14
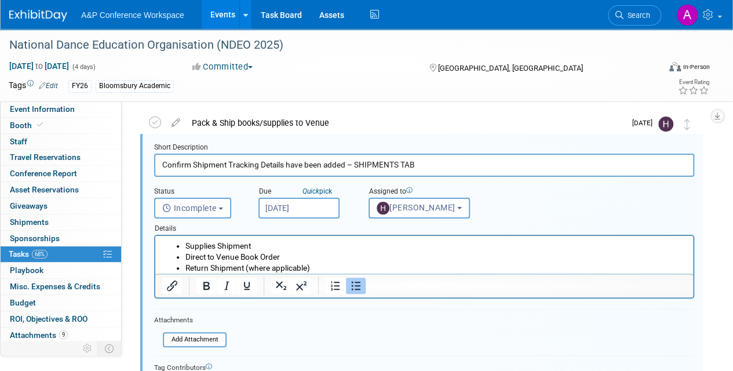
scroll to position [1, 0]
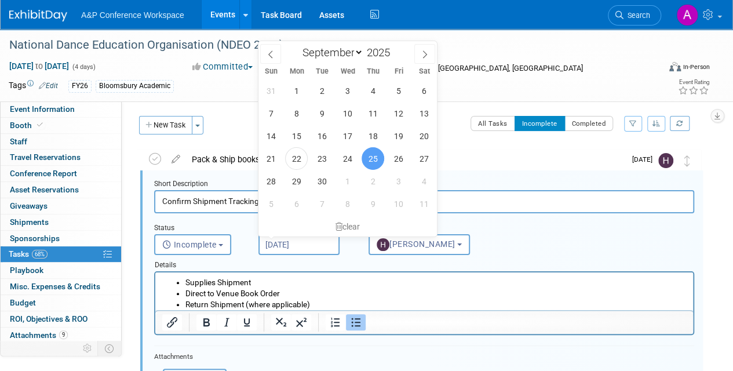
click at [323, 243] on input "Sep 25, 2025" at bounding box center [298, 244] width 81 height 21
click at [396, 154] on span "26" at bounding box center [398, 158] width 23 height 23
type input "Sep 26, 2025"
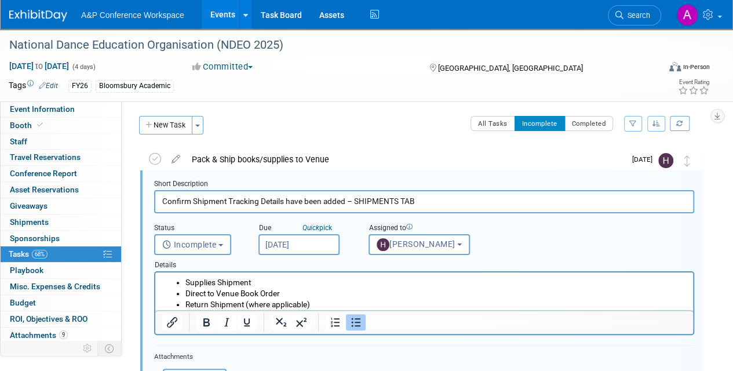
click at [731, 363] on div "Event Information Event Info Booth Booth 0 Staff 0 Staff 0 Travel Reservations …" at bounding box center [366, 349] width 733 height 643
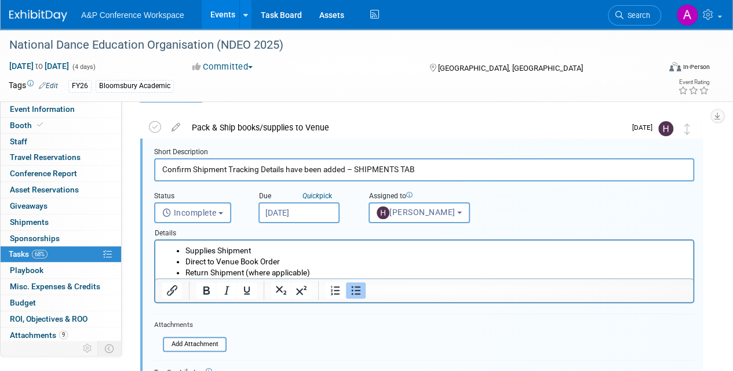
click at [732, 338] on html "A&P Conference Workspace Events Add Event Bulk Upload Events Shareable Event Bo…" at bounding box center [366, 152] width 733 height 371
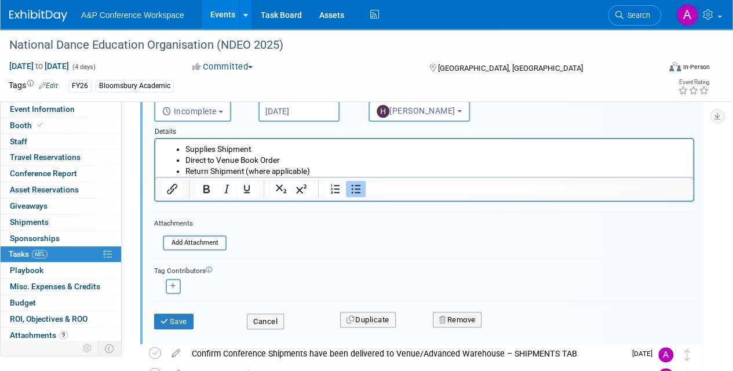
scroll to position [165, 0]
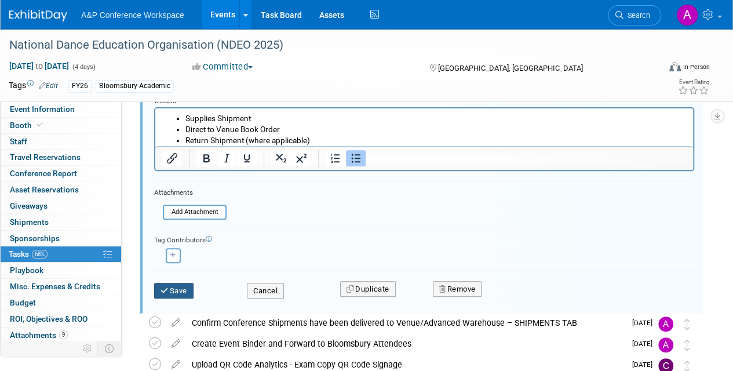
click at [177, 287] on button "Save" at bounding box center [173, 291] width 39 height 16
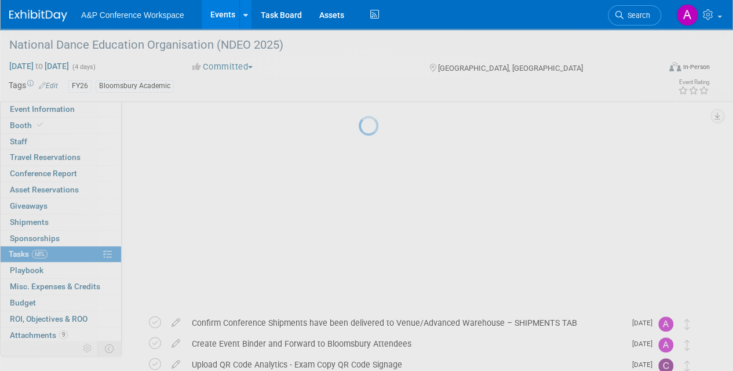
scroll to position [38, 0]
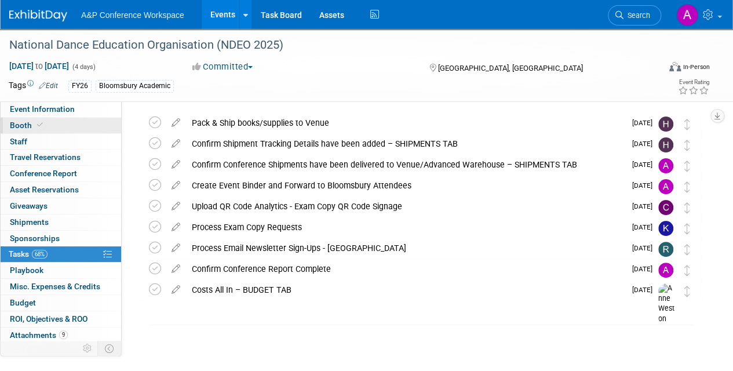
click at [55, 127] on link "Booth" at bounding box center [61, 126] width 121 height 16
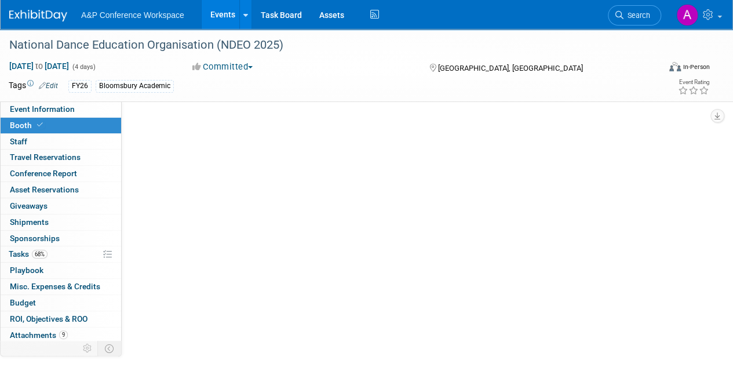
scroll to position [0, 0]
select select "BUMD"
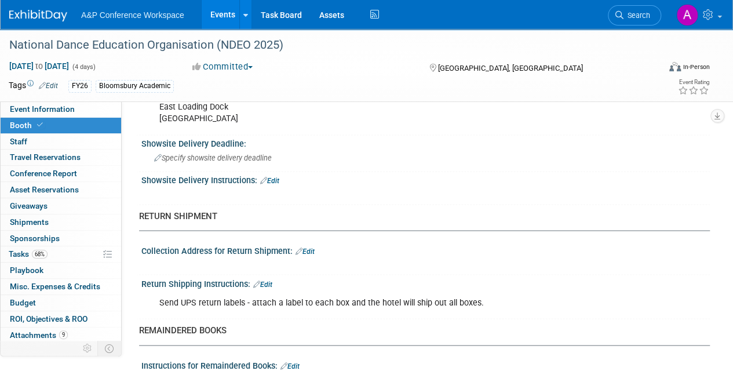
scroll to position [920, 0]
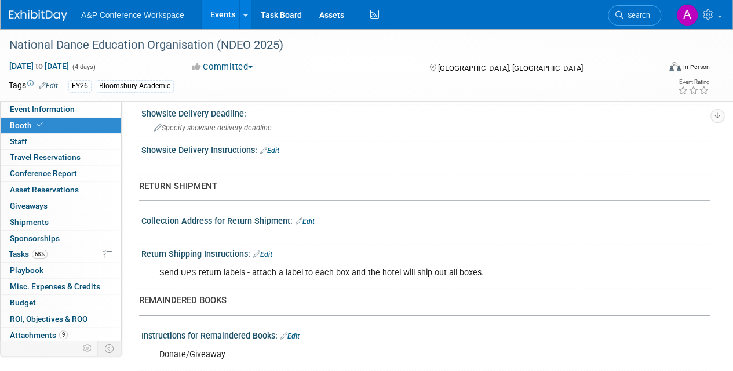
click at [491, 265] on div "Send UPS return labels - attach a label to each box and the hotel will ship out…" at bounding box center [374, 272] width 446 height 23
click at [271, 250] on link "Edit" at bounding box center [262, 254] width 19 height 8
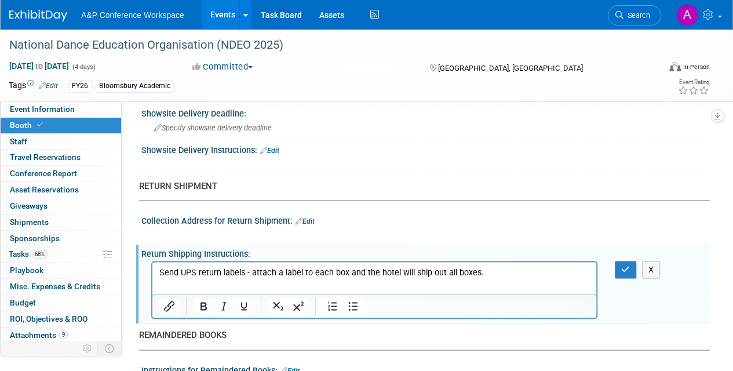
scroll to position [0, 0]
click at [347, 271] on p "Send UPS return labels - attach a label to each box and the hotel will ship out…" at bounding box center [374, 273] width 431 height 12
click at [625, 261] on button "button" at bounding box center [625, 269] width 21 height 17
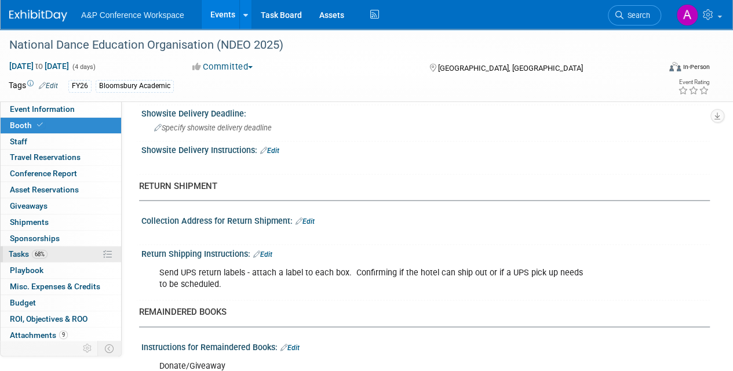
click at [17, 255] on span "Tasks 68%" at bounding box center [28, 253] width 39 height 9
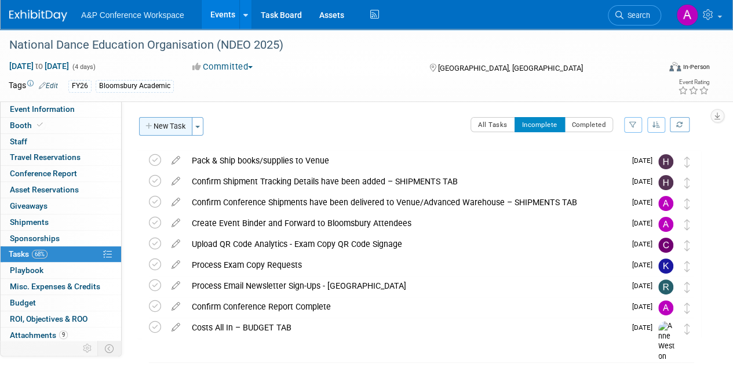
click at [170, 125] on button "New Task" at bounding box center [165, 126] width 53 height 19
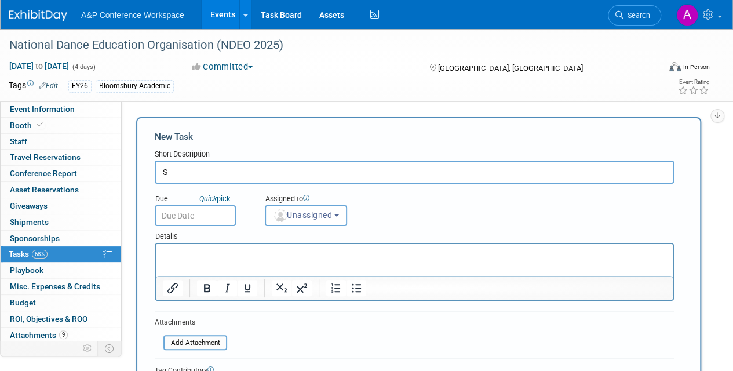
click at [195, 172] on input "S" at bounding box center [414, 172] width 519 height 23
type input "Schedule UPS return pick up"
click at [292, 218] on span "Unassigned" at bounding box center [302, 214] width 59 height 9
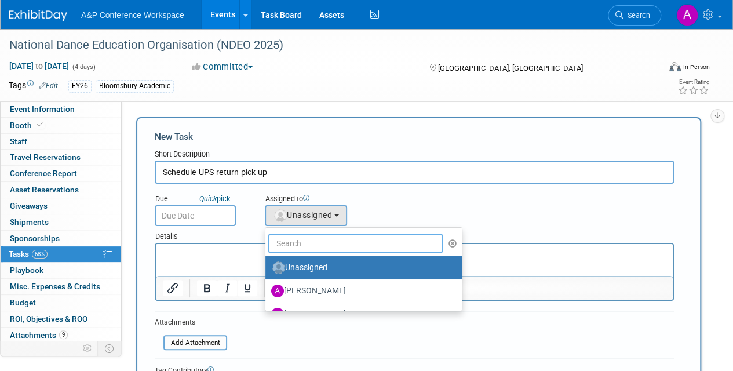
click at [321, 247] on input "text" at bounding box center [355, 244] width 174 height 20
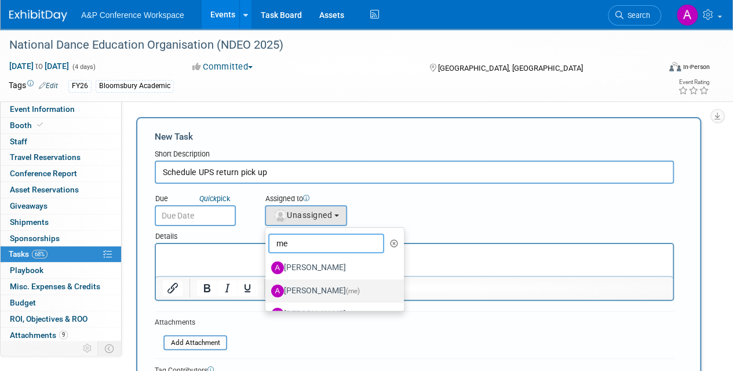
type input "me"
click at [346, 290] on span "(me)" at bounding box center [353, 291] width 14 height 8
click at [267, 290] on input "Amanda Oney (me)" at bounding box center [264, 290] width 8 height 8
select select "3fc68575-f872-4db6-8d2a-11755123f12c"
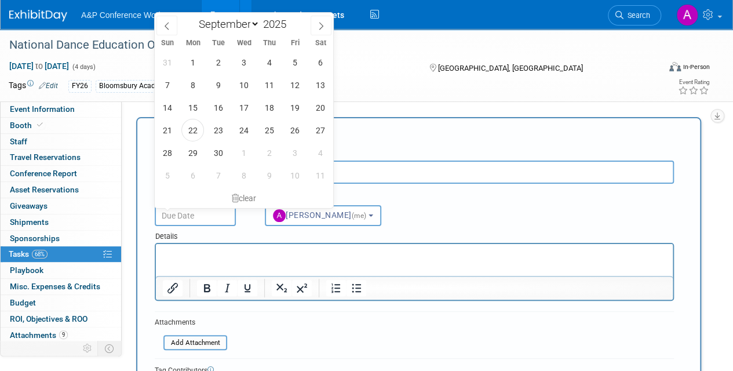
click at [218, 217] on input "text" at bounding box center [195, 215] width 81 height 21
click at [320, 27] on icon at bounding box center [321, 26] width 8 height 8
select select "9"
click at [294, 58] on span "3" at bounding box center [294, 62] width 23 height 23
type input "Oct 3, 2025"
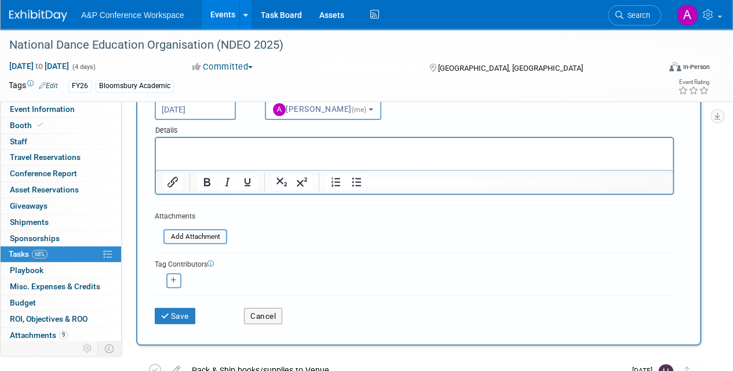
scroll to position [116, 0]
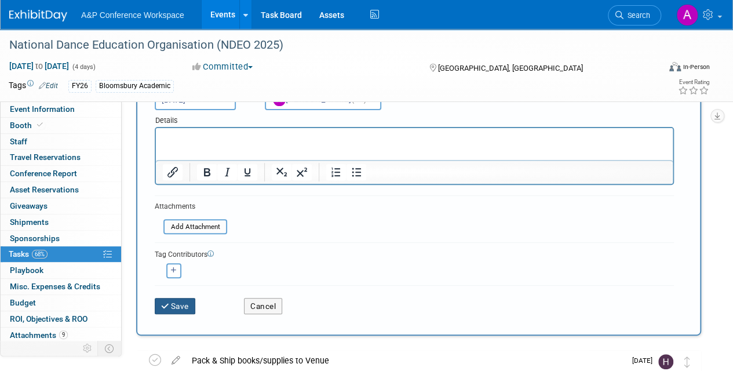
click at [160, 304] on button "Save" at bounding box center [175, 306] width 41 height 16
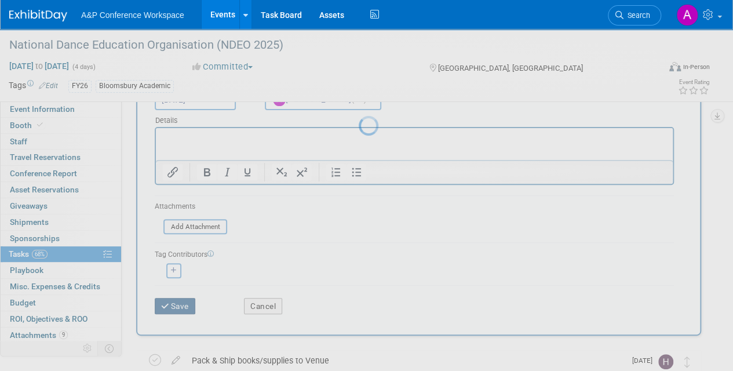
scroll to position [9, 0]
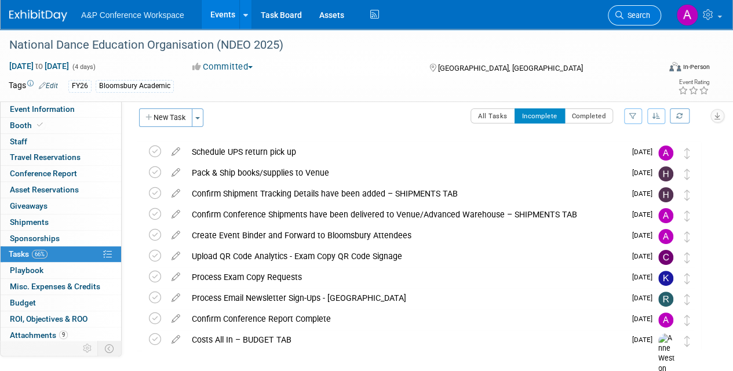
click at [633, 14] on span "Search" at bounding box center [636, 15] width 27 height 9
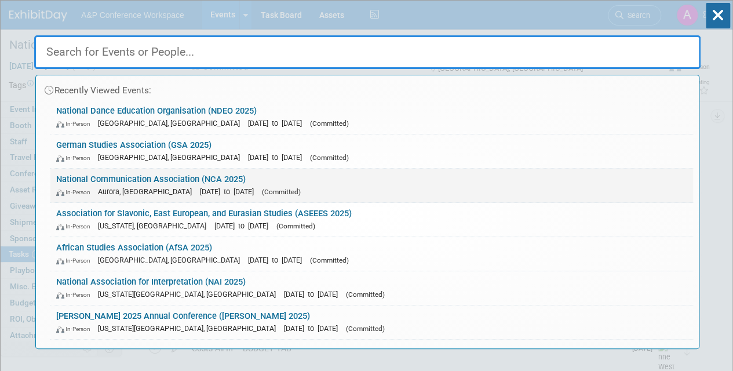
click at [230, 187] on span "[DATE] to [DATE]" at bounding box center [230, 191] width 60 height 9
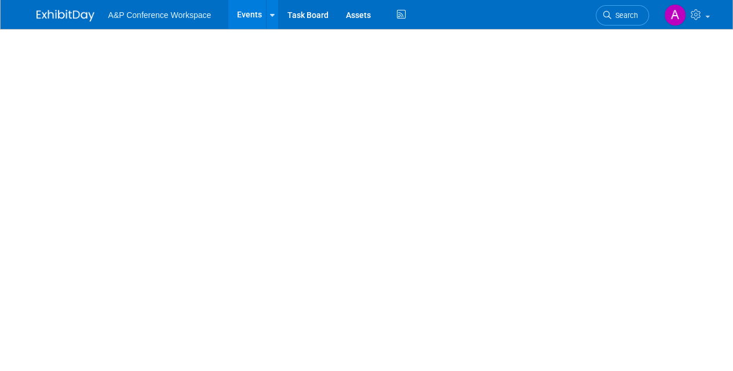
select select "Annual"
select select "Level 2"
select select "In-Person Booth"
select select "Communication"
select select "Bloomsbury Academic"
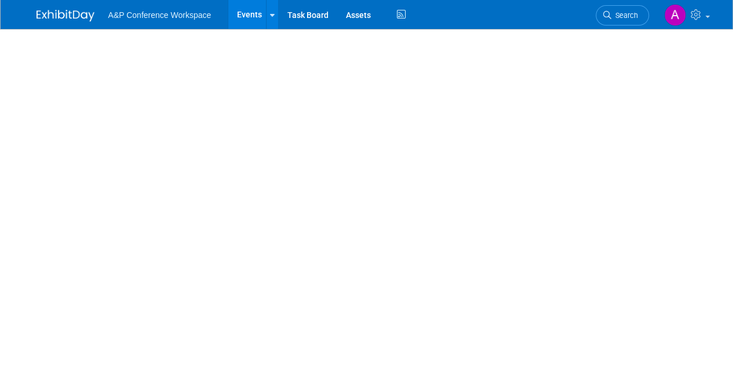
select select "[PERSON_NAME]"
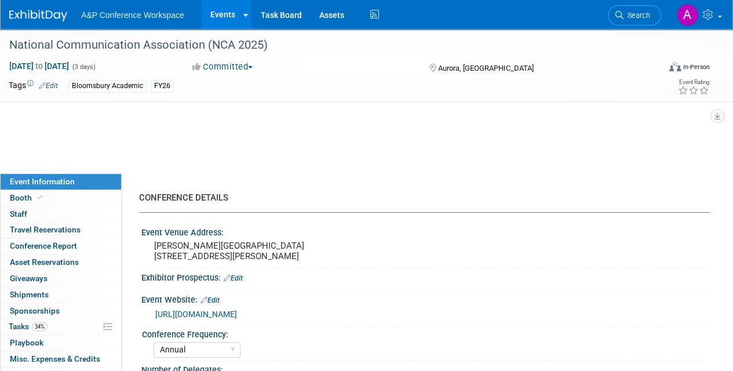
select select "Networking/Commissioning"
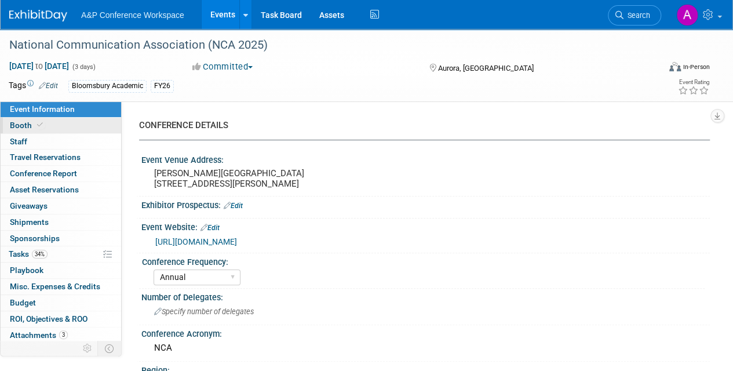
click at [25, 126] on span "Booth" at bounding box center [27, 125] width 35 height 9
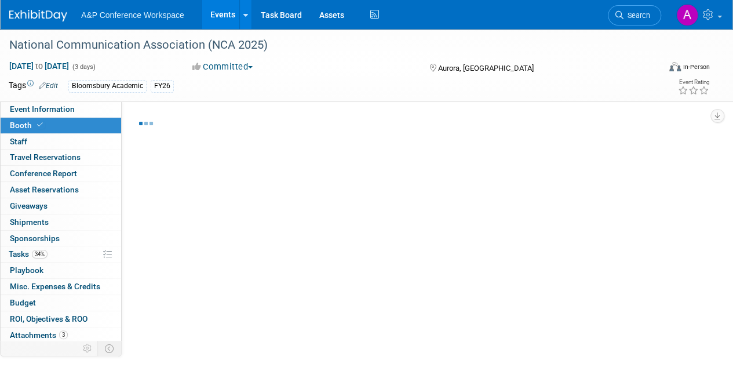
select select "RLKP"
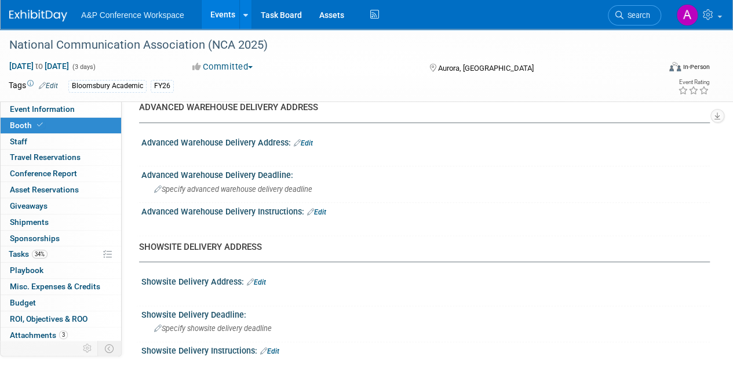
scroll to position [641, 0]
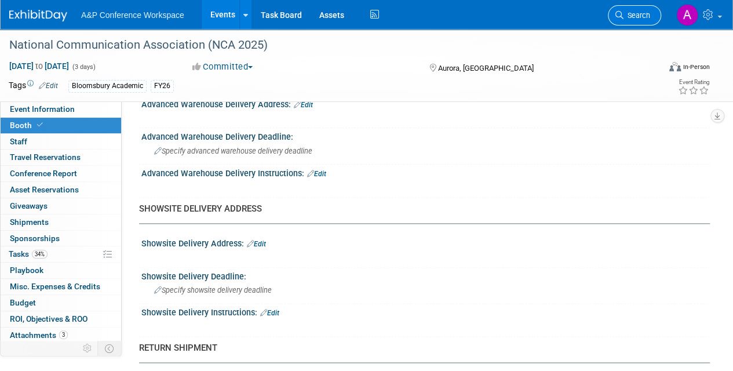
click at [640, 11] on span "Search" at bounding box center [636, 15] width 27 height 9
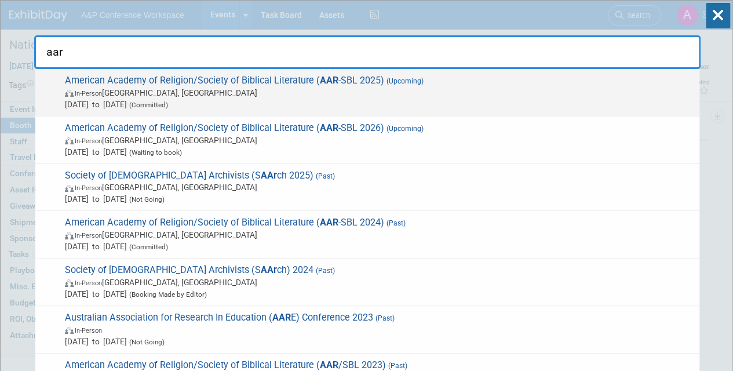
type input "aar"
click at [561, 100] on span "Nov 22, 2025 to Nov 25, 2025 (Committed)" at bounding box center [379, 105] width 629 height 12
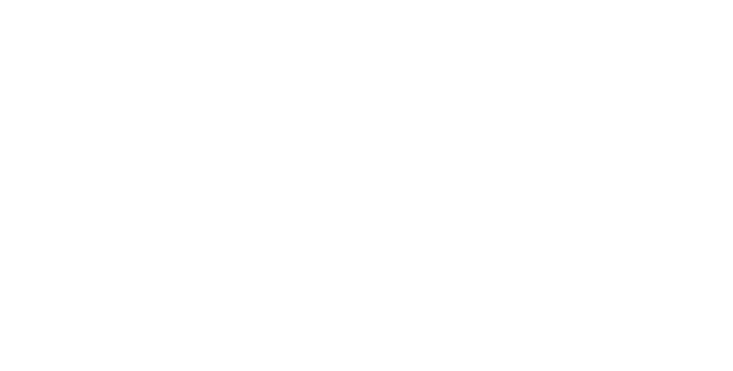
select select "Annual"
select select "Level 1"
select select "In-Person Booth"
select select "[DEMOGRAPHIC_DATA] Studies"
select select "T&T [PERSON_NAME]"
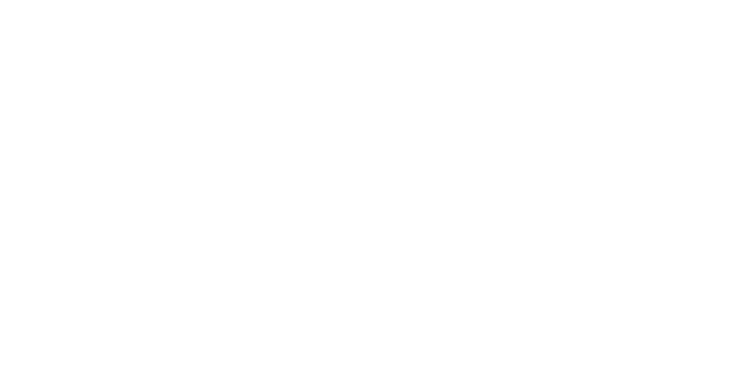
select select "[PERSON_NAME]"
select select "Networking/Commissioning"
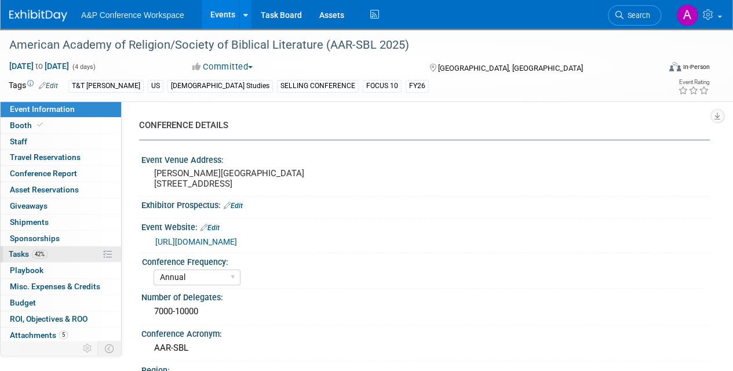
click at [20, 253] on span "Tasks 42%" at bounding box center [28, 253] width 39 height 9
